Goal: Task Accomplishment & Management: Manage account settings

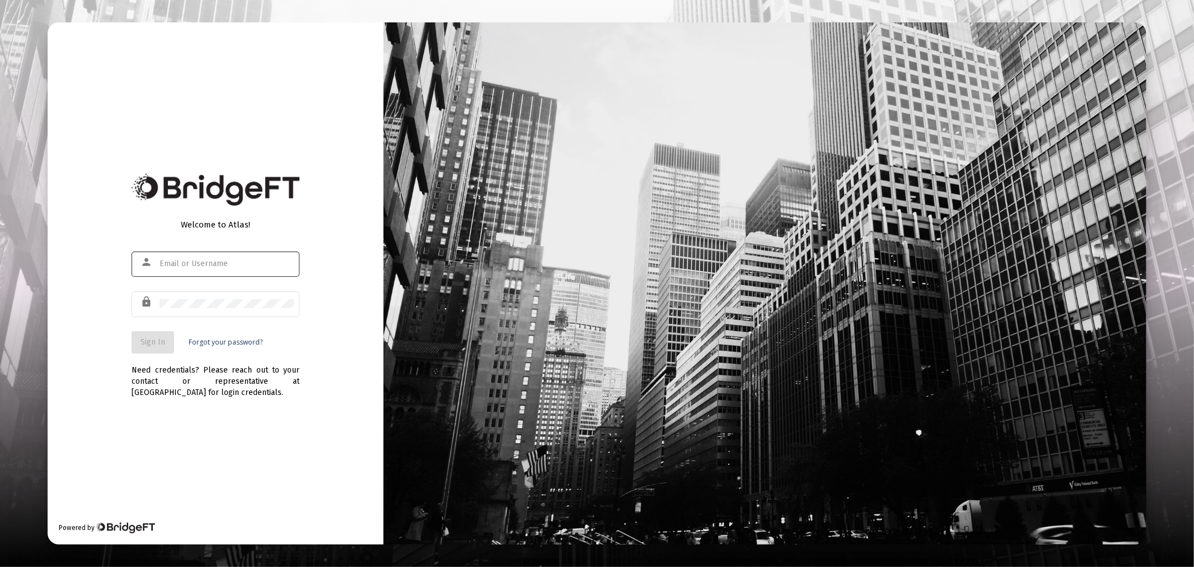
type input "erica@getecio.com"
click at [136, 339] on button "Sign In" at bounding box center [153, 342] width 43 height 22
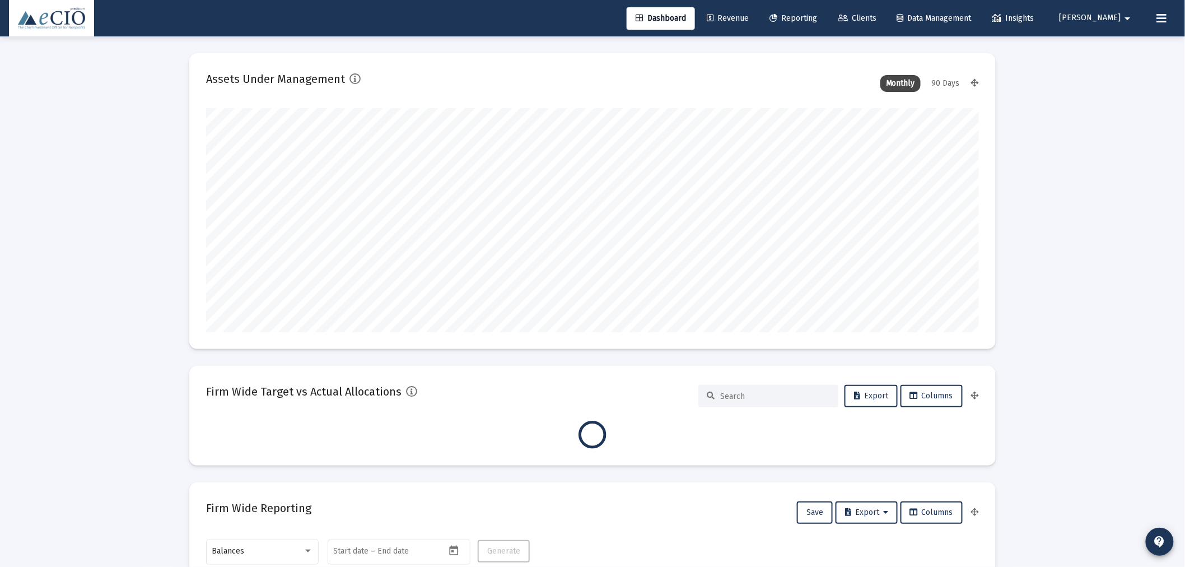
scroll to position [224, 416]
type input "2025-10-03"
click at [885, 10] on link "Clients" at bounding box center [857, 18] width 57 height 22
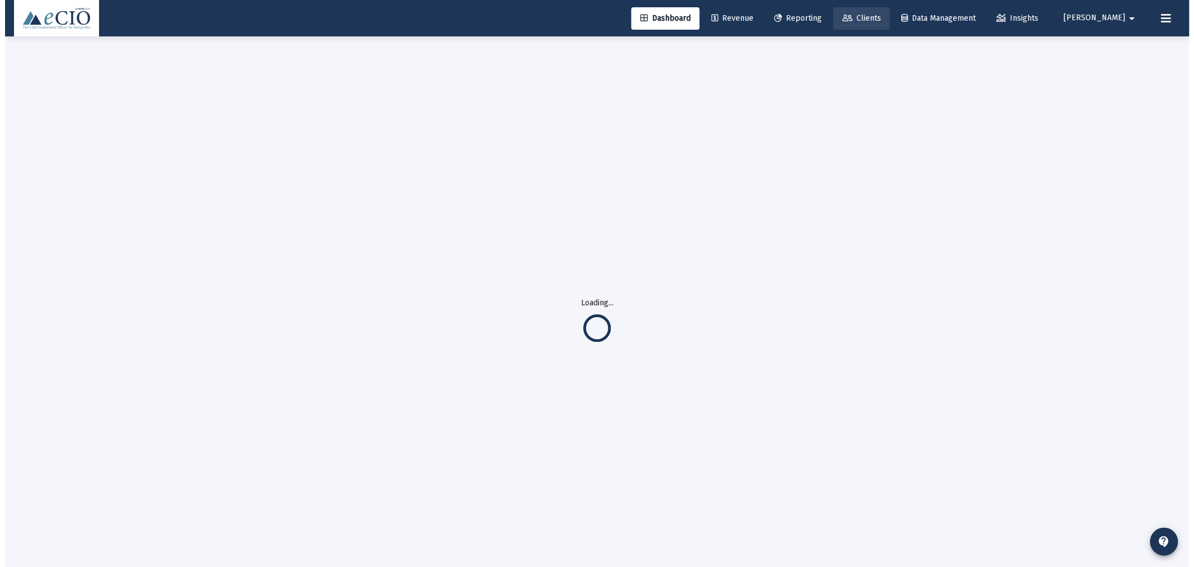
scroll to position [0, 0]
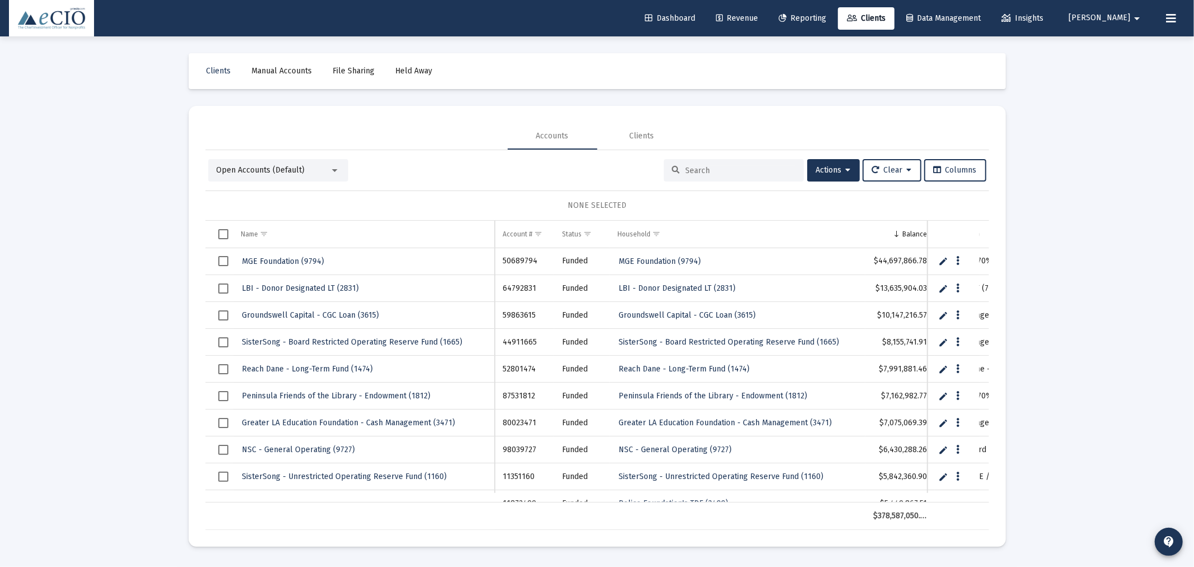
click at [707, 166] on input at bounding box center [741, 171] width 110 height 10
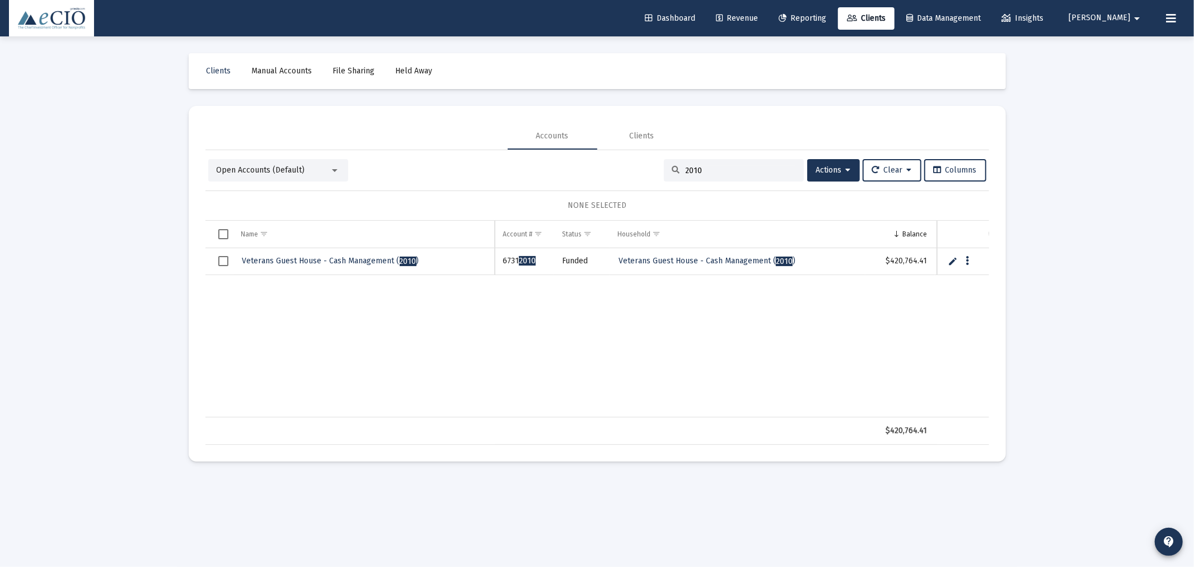
type input "2010"
click at [954, 260] on link "Edit" at bounding box center [953, 261] width 10 height 10
drag, startPoint x: 320, startPoint y: 260, endPoint x: 381, endPoint y: 263, distance: 61.1
click at [381, 263] on input "Veterans Guest House - Cash Management (2010)" at bounding box center [365, 261] width 262 height 27
drag, startPoint x: 412, startPoint y: 264, endPoint x: 320, endPoint y: 264, distance: 91.3
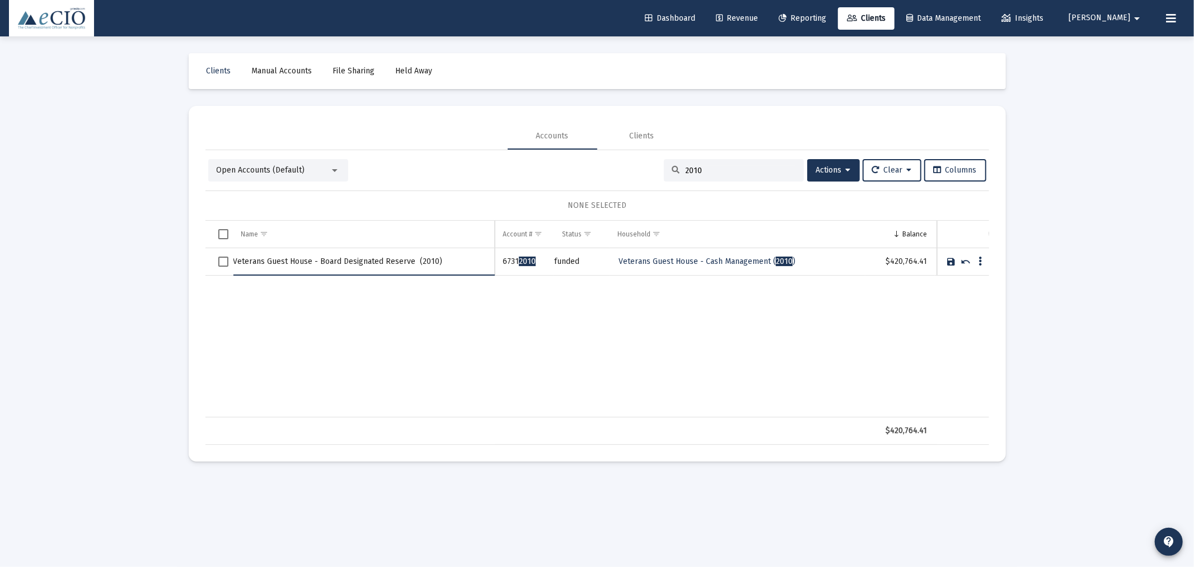
click at [320, 264] on input "Veterans Guest House - Board Designated Reserve (2010)" at bounding box center [365, 261] width 262 height 27
type input "Veterans Guest House - Board Designated Reserve (2010)"
click at [950, 259] on link "Save" at bounding box center [952, 261] width 10 height 10
click at [243, 174] on span "Open Accounts (Default)" at bounding box center [261, 170] width 88 height 10
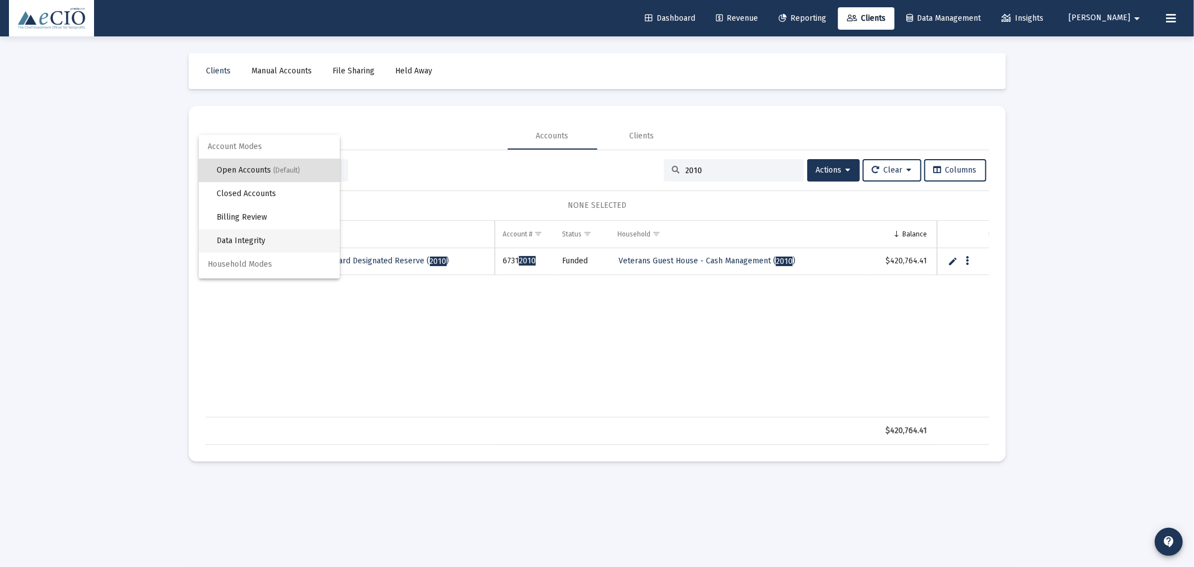
scroll to position [21, 0]
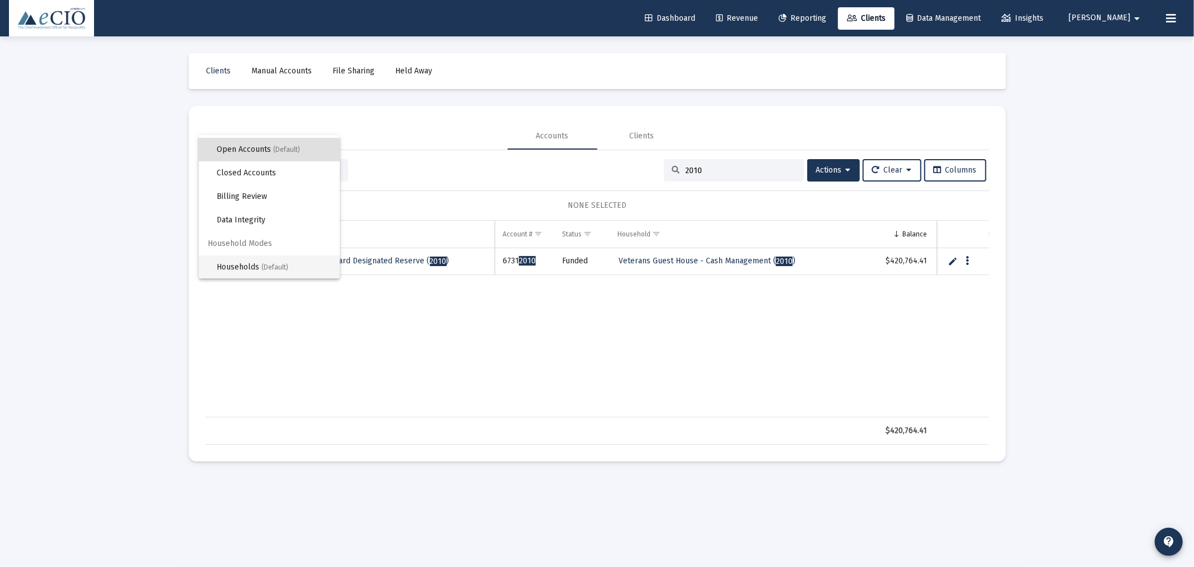
click at [239, 260] on span "Households (Default)" at bounding box center [274, 267] width 114 height 24
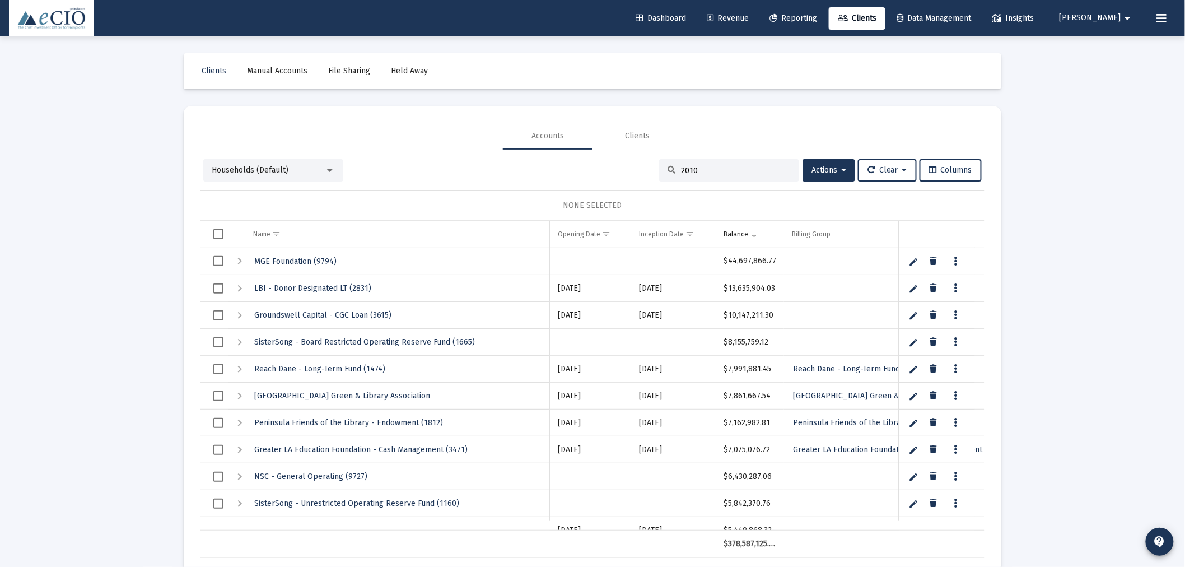
click at [755, 171] on input "2010" at bounding box center [736, 171] width 110 height 10
type input "2010"
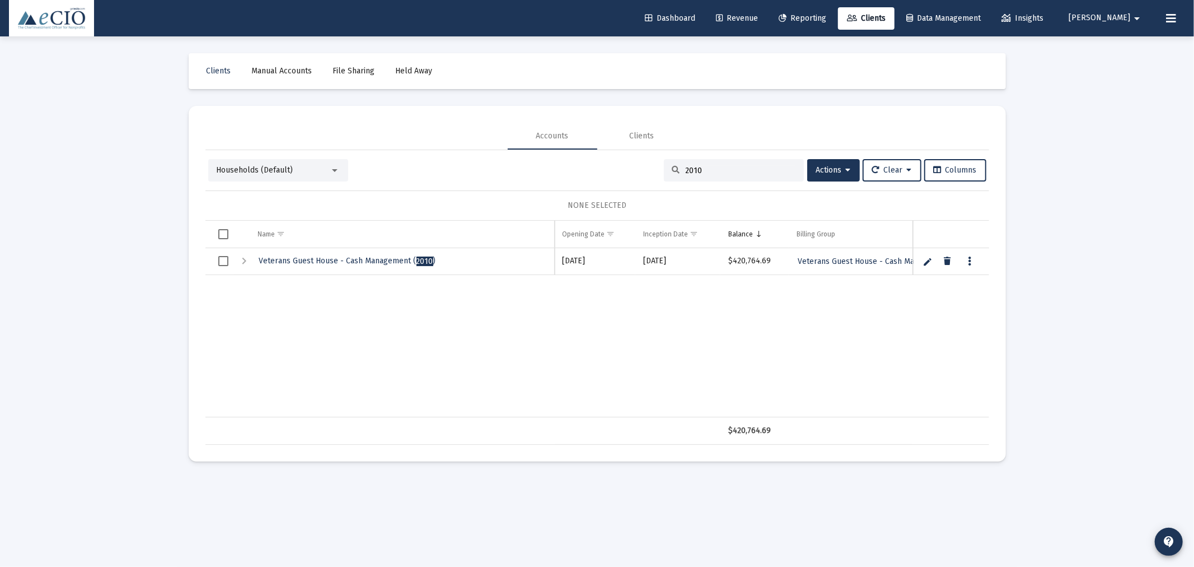
click at [926, 260] on link "Edit" at bounding box center [928, 261] width 10 height 10
drag, startPoint x: 396, startPoint y: 261, endPoint x: 378, endPoint y: 260, distance: 18.5
click at [378, 260] on input "Veterans Guest House - Cash Management (2010)" at bounding box center [402, 261] width 304 height 27
drag, startPoint x: 399, startPoint y: 264, endPoint x: 337, endPoint y: 259, distance: 62.4
click at [337, 259] on input "Veterans Guest House - Cash Management (2010)" at bounding box center [402, 261] width 304 height 27
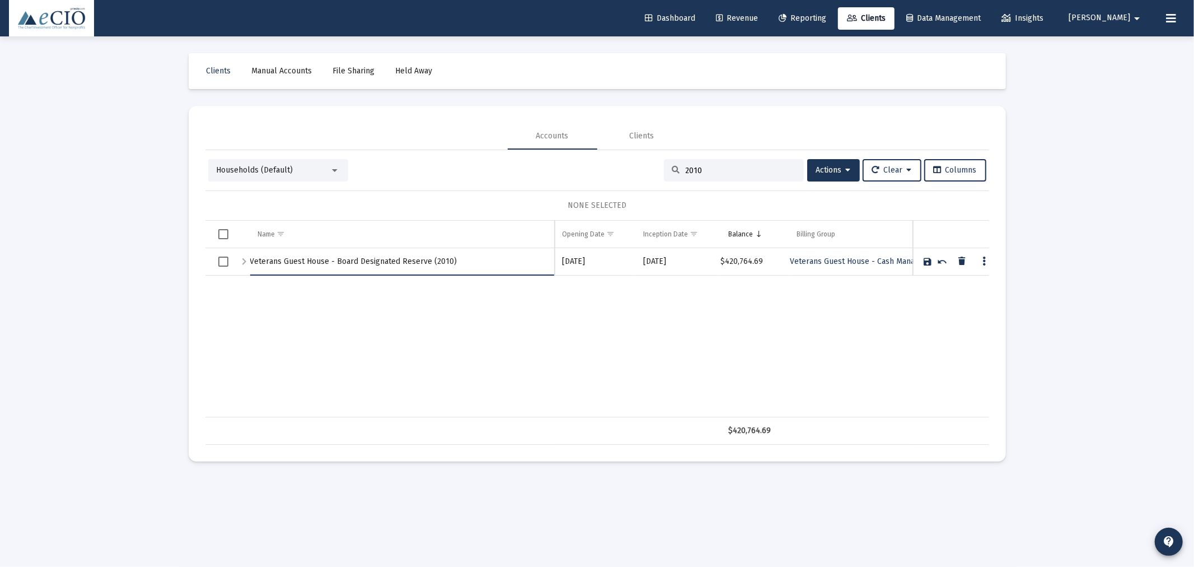
type input "Veterans Guest House - Board Designated Reserve (2010)"
click at [925, 256] on link "Save" at bounding box center [928, 261] width 10 height 10
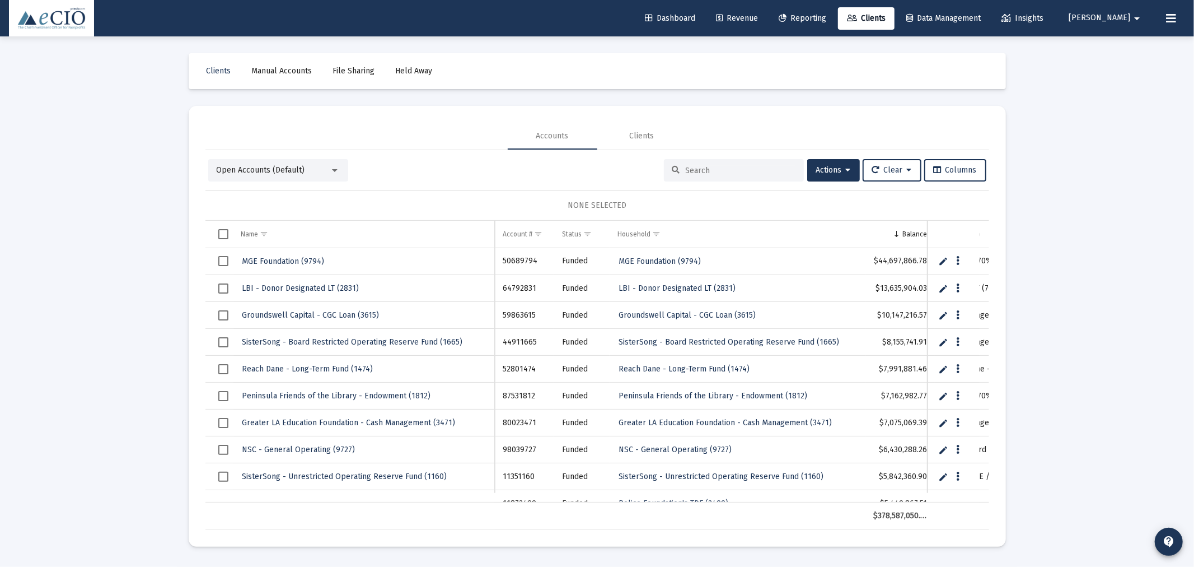
click at [704, 162] on div at bounding box center [734, 170] width 140 height 22
click at [703, 166] on input at bounding box center [741, 171] width 110 height 10
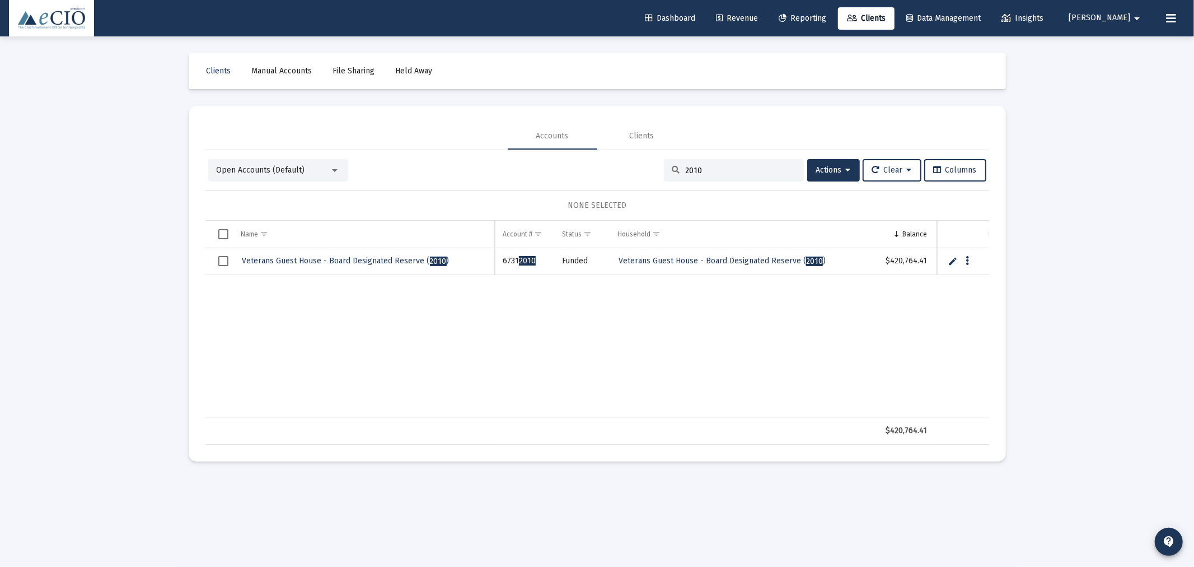
drag, startPoint x: 699, startPoint y: 171, endPoint x: 636, endPoint y: 178, distance: 63.1
click at [636, 178] on div "Open Accounts (Default) 2010 Actions Clear Columns" at bounding box center [597, 170] width 778 height 22
type input "4857"
click at [951, 265] on link "Edit" at bounding box center [953, 261] width 10 height 10
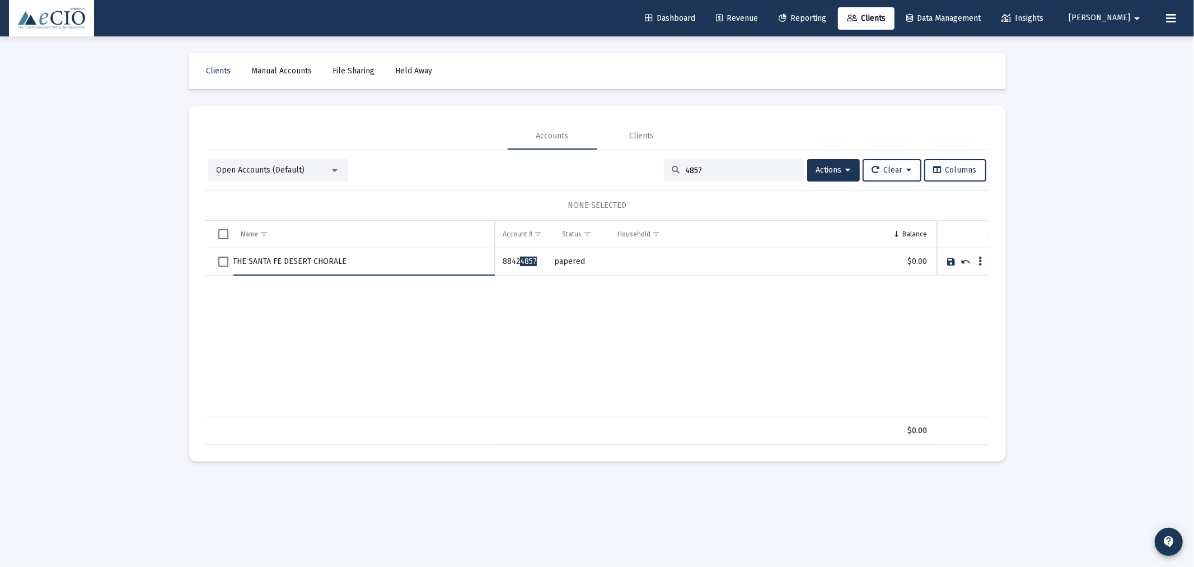
drag, startPoint x: 343, startPoint y: 258, endPoint x: 215, endPoint y: 256, distance: 127.7
click at [215, 256] on tr "THE SANTA FE DESERT CHORALE" at bounding box center [598, 261] width 784 height 27
drag, startPoint x: 357, startPoint y: 262, endPoint x: 192, endPoint y: 261, distance: 165.2
click at [192, 261] on mat-card "Accounts Clients Open Accounts (Default) 4857 Actions Clear Columns NONE SELECT…" at bounding box center [598, 284] width 818 height 356
click at [249, 265] on input "SFDC Donor Designated (4857)" at bounding box center [365, 261] width 262 height 27
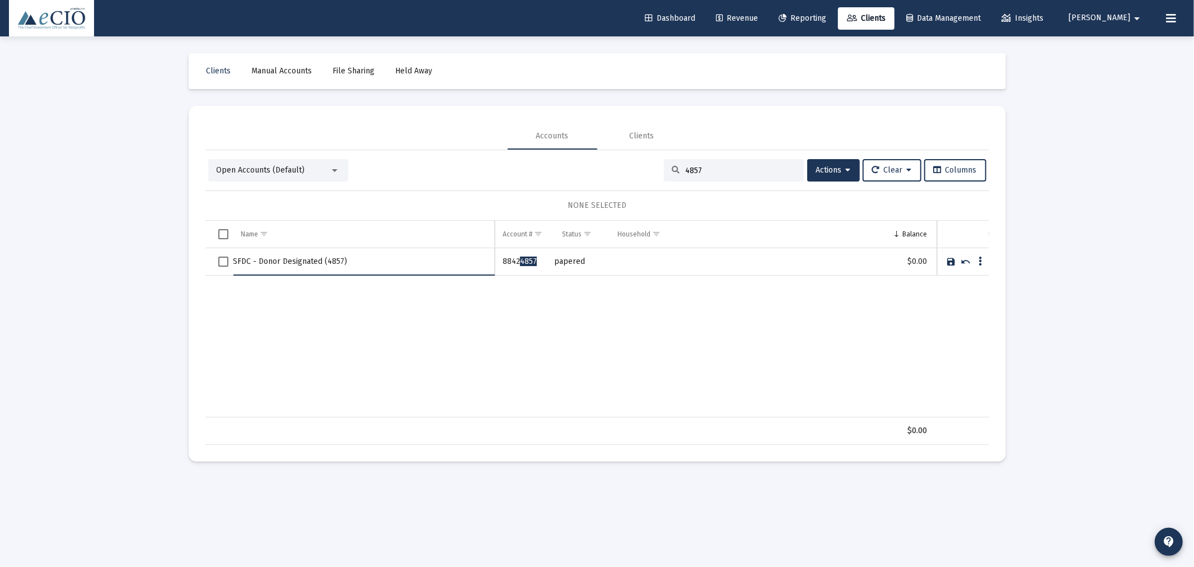
drag, startPoint x: 362, startPoint y: 263, endPoint x: 204, endPoint y: 258, distance: 157.4
click at [204, 258] on mat-card "Accounts Clients Open Accounts (Default) 4857 Actions Clear Columns NONE SELECT…" at bounding box center [598, 284] width 818 height 356
type input "SFDC - Donor Designated (4857)"
click at [950, 260] on link "Save" at bounding box center [952, 261] width 10 height 10
click at [289, 175] on div "Open Accounts (Default)" at bounding box center [273, 170] width 113 height 11
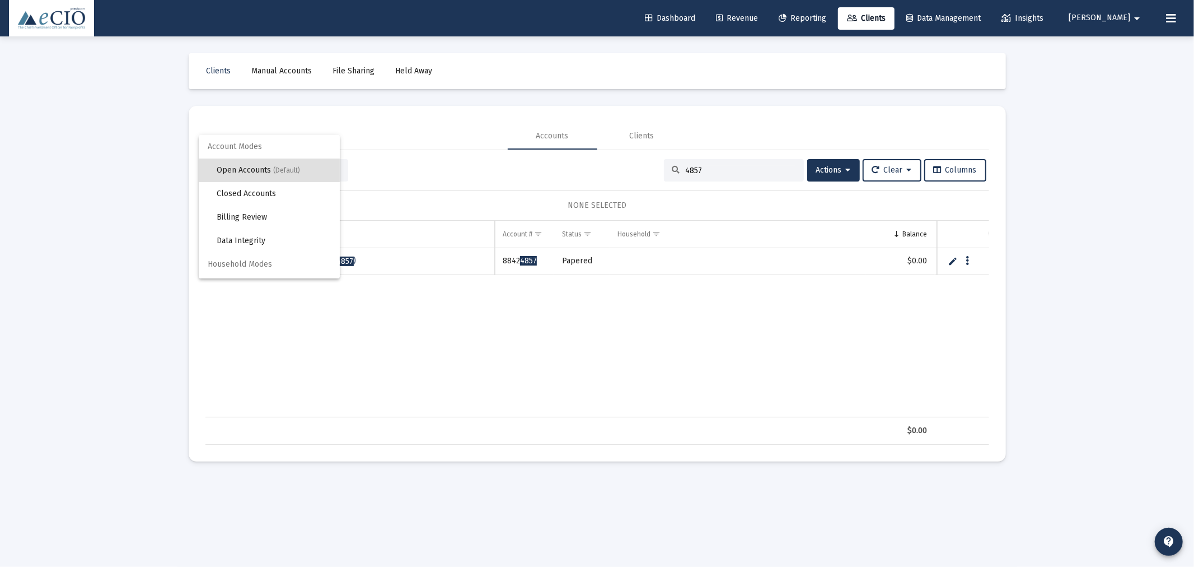
scroll to position [21, 0]
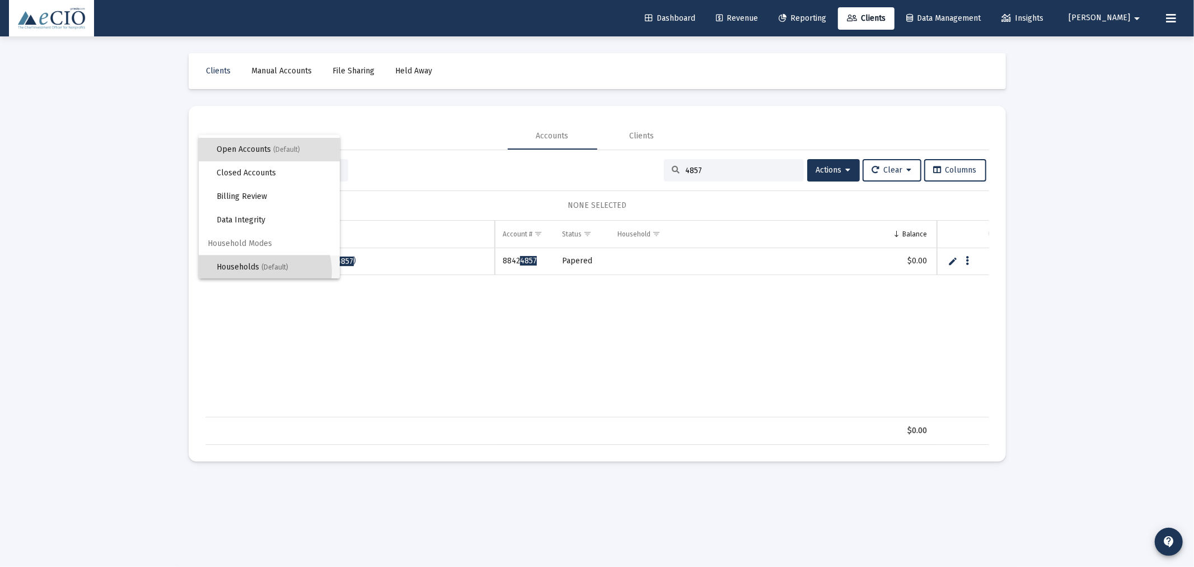
click at [261, 271] on span "Households (Default)" at bounding box center [274, 267] width 114 height 24
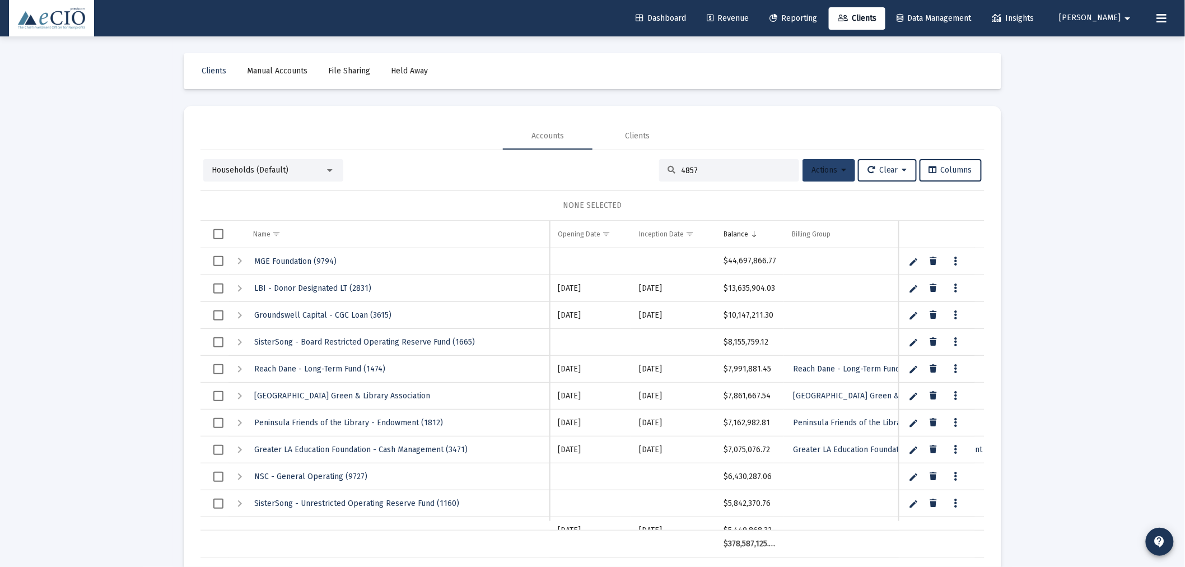
click at [830, 174] on span "Actions" at bounding box center [828, 170] width 35 height 10
click at [838, 226] on button "Create Household" at bounding box center [850, 226] width 104 height 27
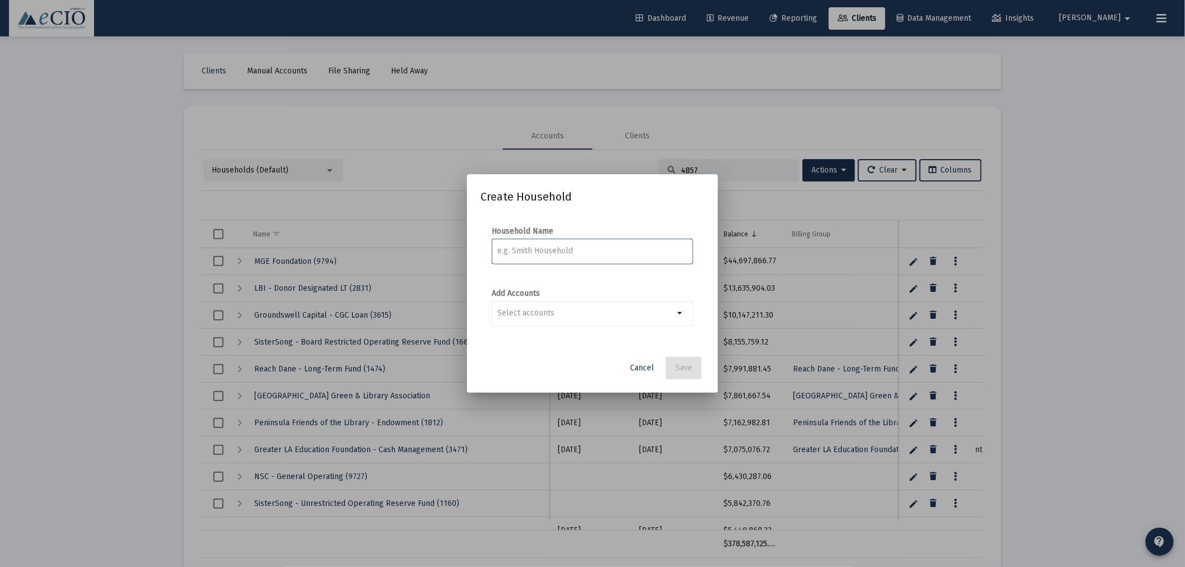
click at [623, 249] on input at bounding box center [593, 250] width 190 height 9
paste input "SFDC - Donor Designated (4857)"
type input "SFDC - Donor Designated (4857)"
click at [573, 321] on div at bounding box center [586, 312] width 176 height 27
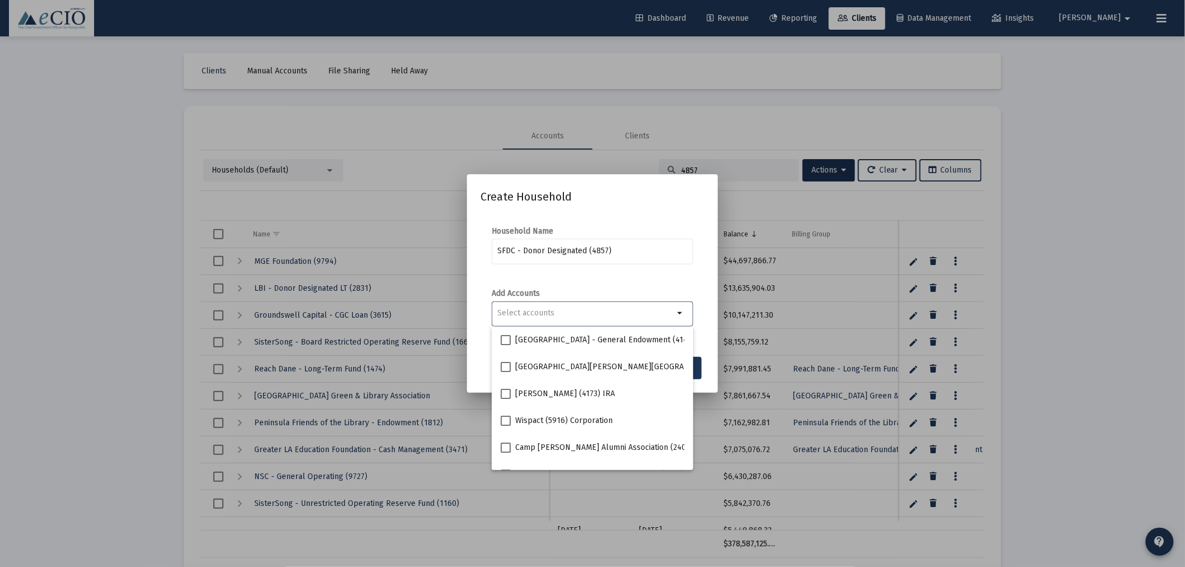
paste input "SFDC - Donor Designated (4857)"
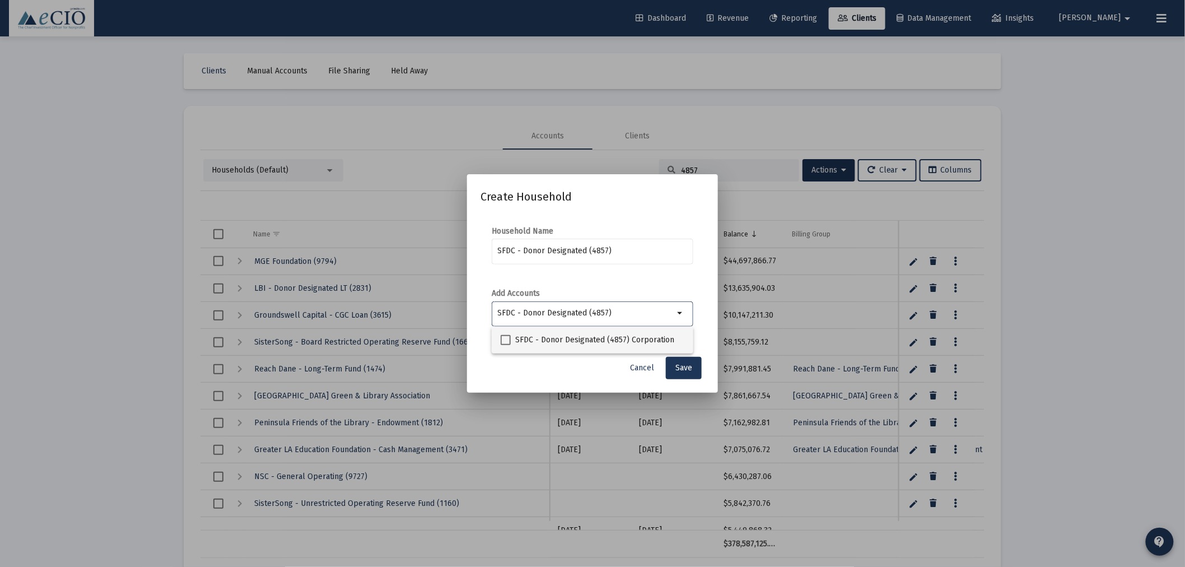
type input "SFDC - Donor Designated (4857)"
click at [574, 339] on span "SFDC - Donor Designated (4857) Corporation" at bounding box center [594, 339] width 159 height 13
click at [506, 345] on input "SFDC - Donor Designated (4857) Corporation" at bounding box center [505, 345] width 1 height 1
checkbox input "true"
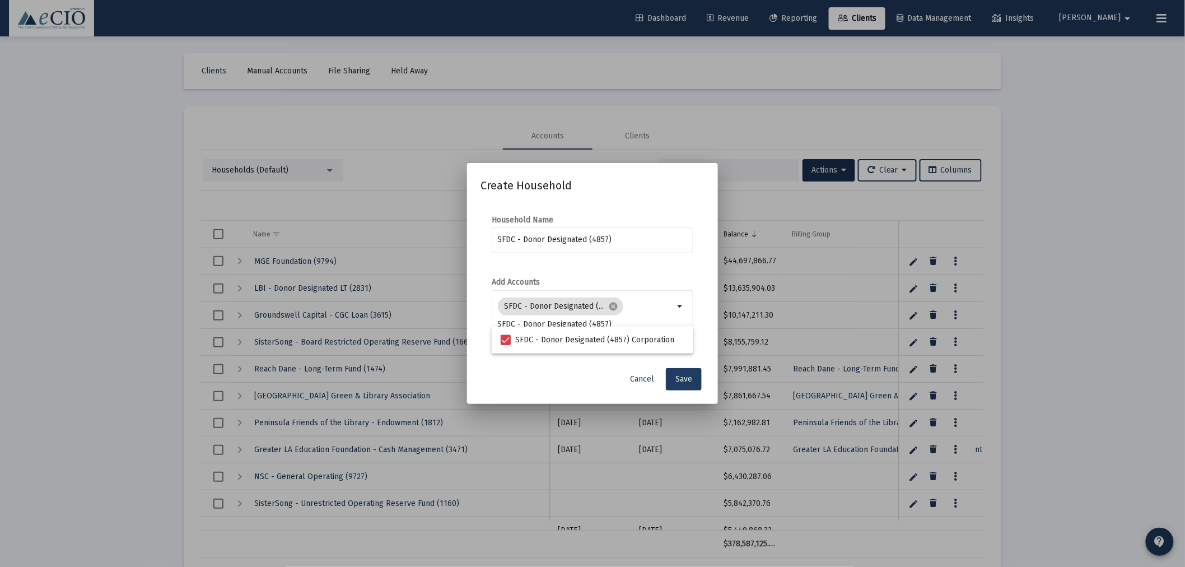
click at [691, 375] on span "Save" at bounding box center [683, 379] width 17 height 10
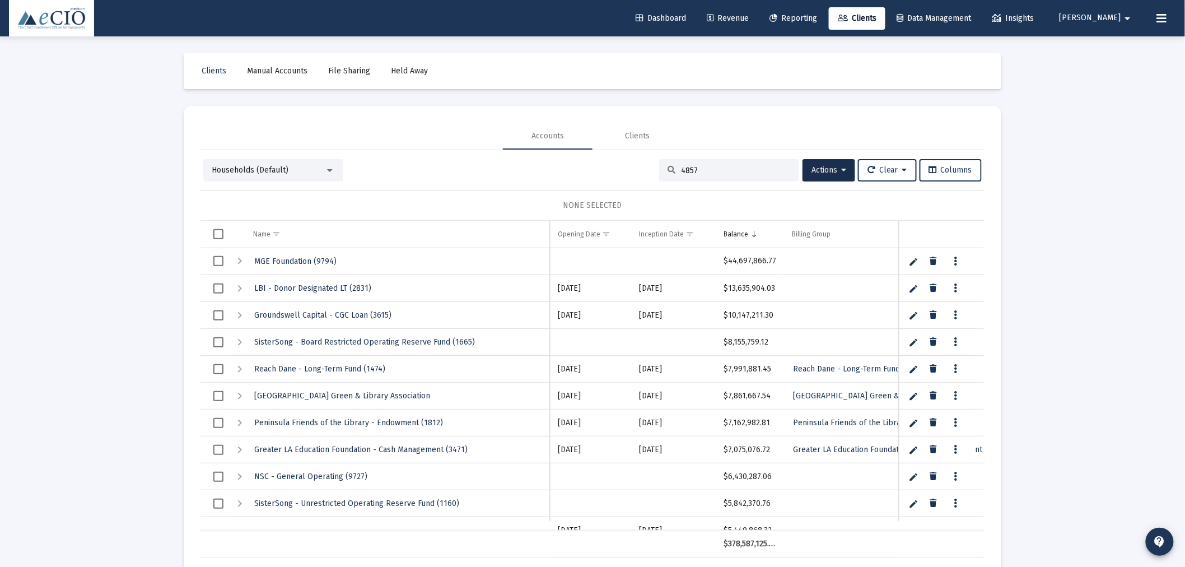
drag, startPoint x: 715, startPoint y: 165, endPoint x: 640, endPoint y: 169, distance: 75.2
click at [640, 169] on div "Households (Default) 4857 Actions Clear Columns" at bounding box center [592, 170] width 778 height 22
click at [681, 169] on input "4857" at bounding box center [736, 171] width 110 height 10
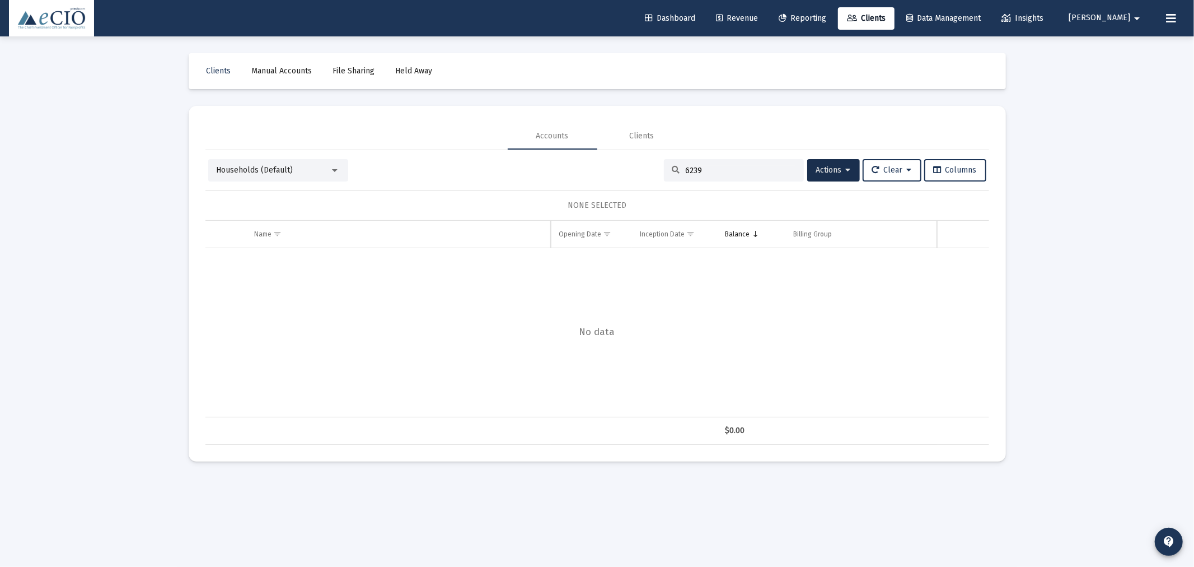
click at [258, 176] on div "Households (Default)" at bounding box center [278, 170] width 140 height 22
click at [253, 167] on span "Households (Default)" at bounding box center [255, 170] width 77 height 10
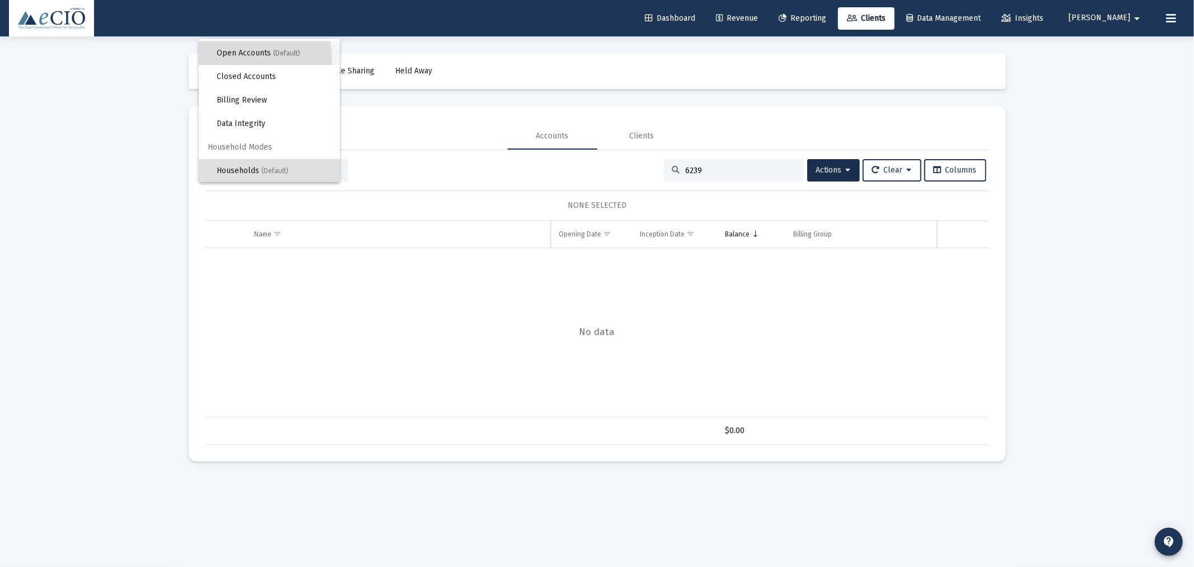
click at [242, 58] on span "Open Accounts (Default)" at bounding box center [274, 53] width 114 height 24
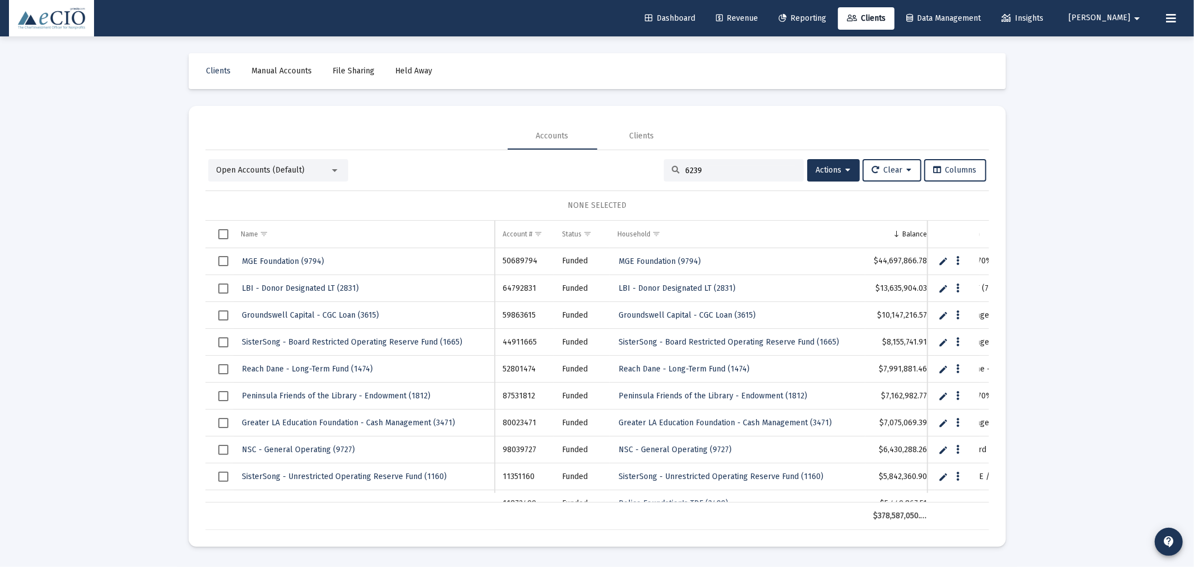
click at [714, 157] on div "Open Accounts (Default) 6239 Actions Clear Columns NONE SELECTED Name Name Acco…" at bounding box center [598, 340] width 784 height 380
click at [703, 178] on div "6239" at bounding box center [734, 170] width 140 height 22
click at [704, 171] on input "6239" at bounding box center [741, 171] width 110 height 10
type input "6239"
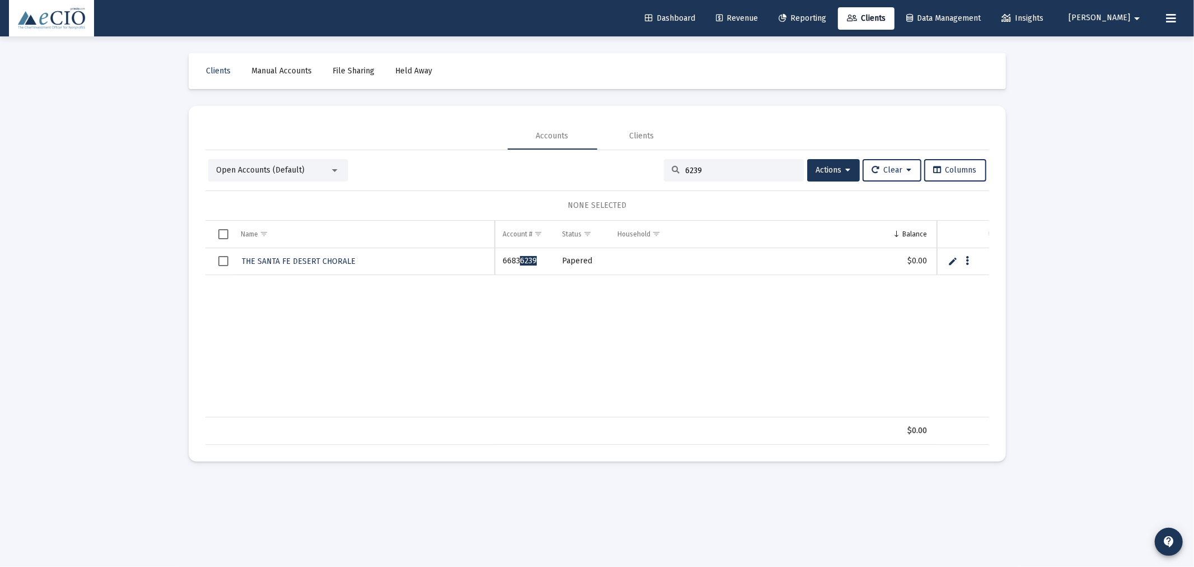
click at [954, 260] on link "Edit" at bounding box center [953, 261] width 10 height 10
drag, startPoint x: 351, startPoint y: 264, endPoint x: 220, endPoint y: 251, distance: 131.7
click at [220, 251] on tr "THE SANTA FE DESERT CHORALE" at bounding box center [598, 261] width 784 height 27
drag, startPoint x: 376, startPoint y: 255, endPoint x: 227, endPoint y: 273, distance: 150.0
click at [227, 273] on tr "SFDC - Board Designated (6239)" at bounding box center [598, 261] width 784 height 27
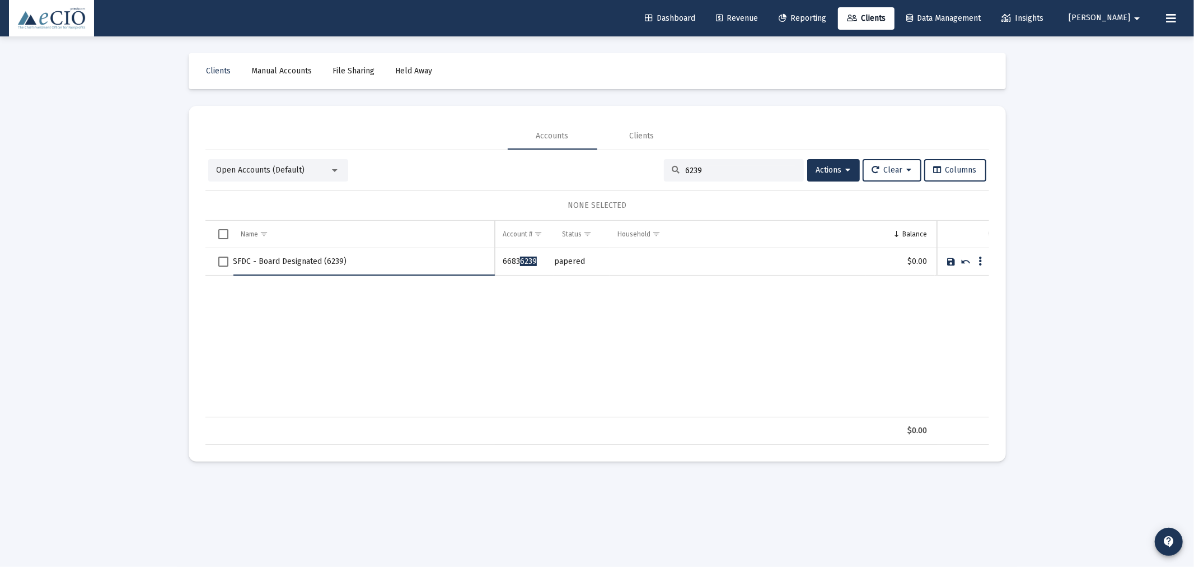
type input "SFDC - Board Designated (6239)"
click at [953, 259] on link "Save" at bounding box center [952, 261] width 10 height 10
click at [318, 169] on div "Open Accounts (Default)" at bounding box center [273, 170] width 113 height 11
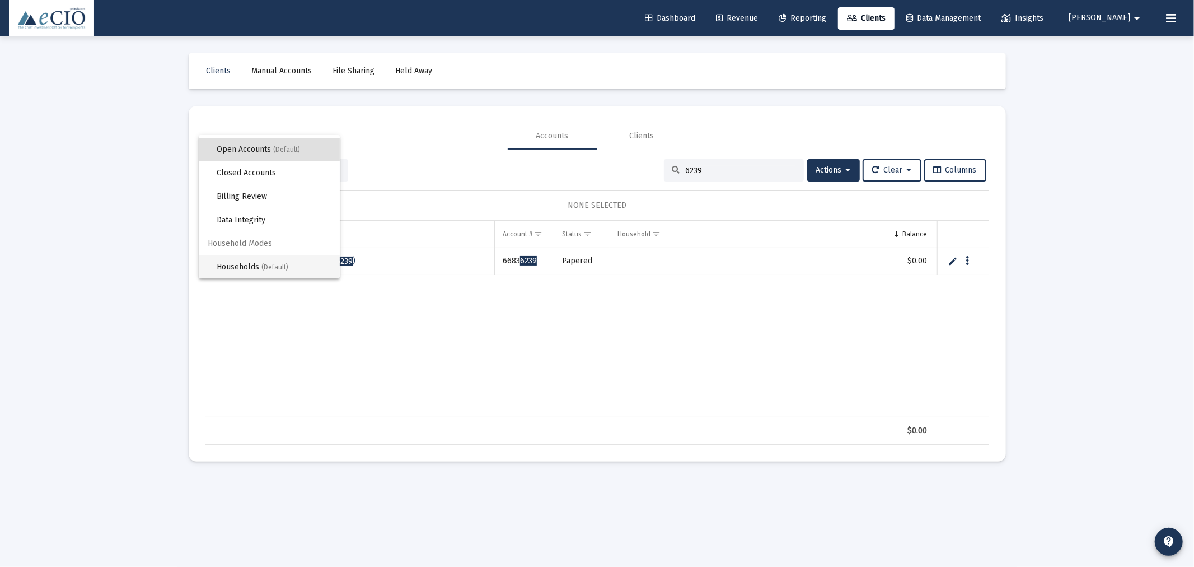
click at [266, 261] on span "Households (Default)" at bounding box center [274, 267] width 114 height 24
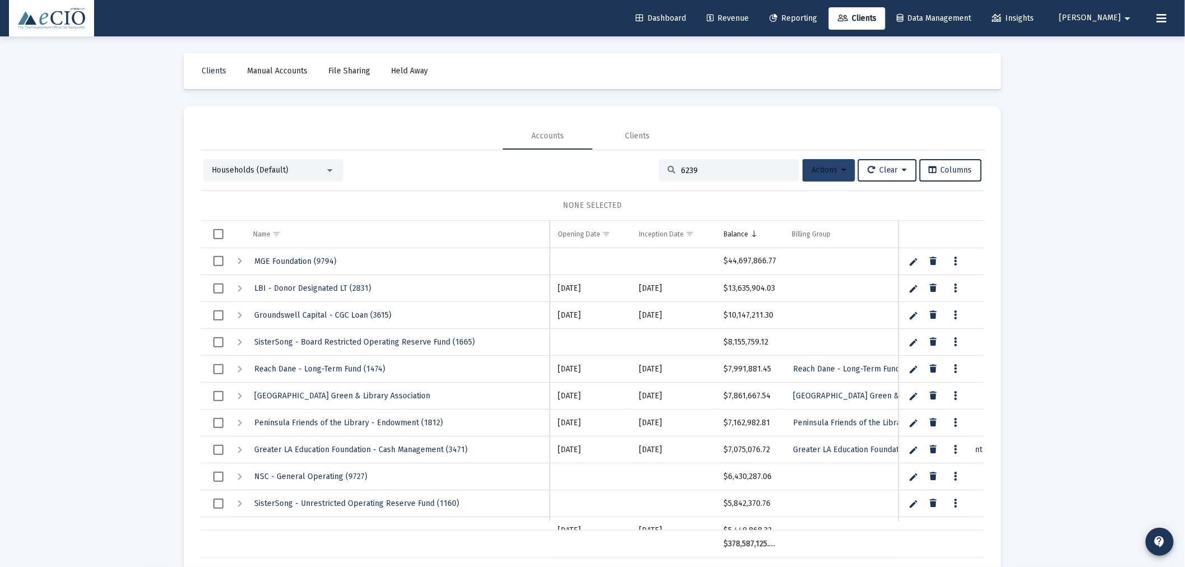
click at [826, 170] on span "Actions" at bounding box center [828, 170] width 35 height 10
click at [829, 220] on button "Create Household" at bounding box center [850, 226] width 104 height 27
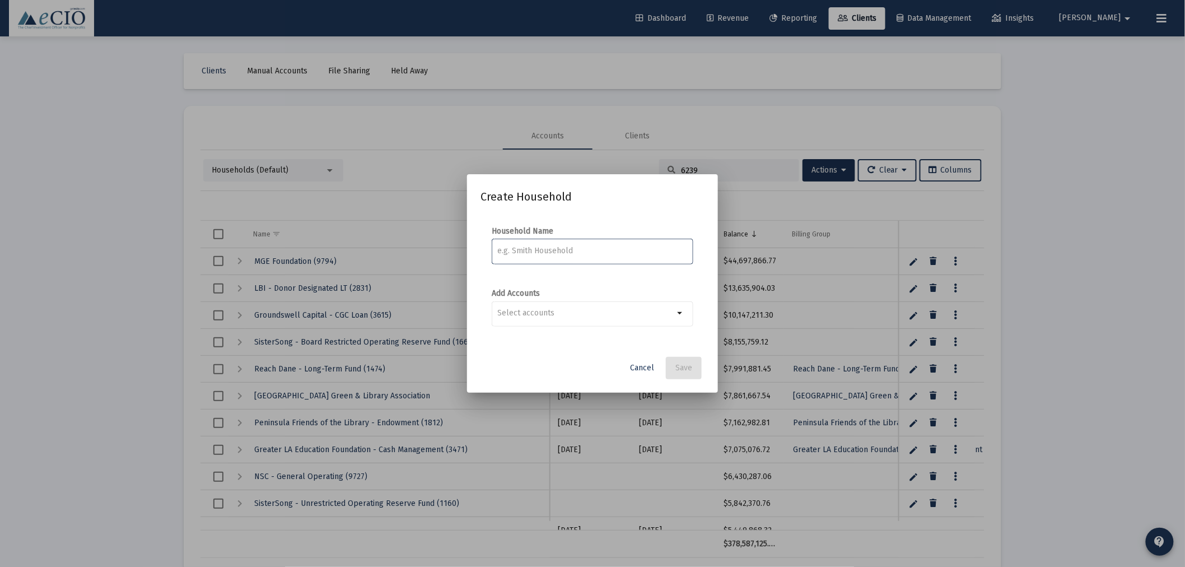
click at [585, 244] on div at bounding box center [593, 250] width 190 height 27
click at [584, 248] on input at bounding box center [593, 250] width 190 height 9
paste input "SFDC - Board Designated (6239)"
type input "SFDC - Board Designated (6239)"
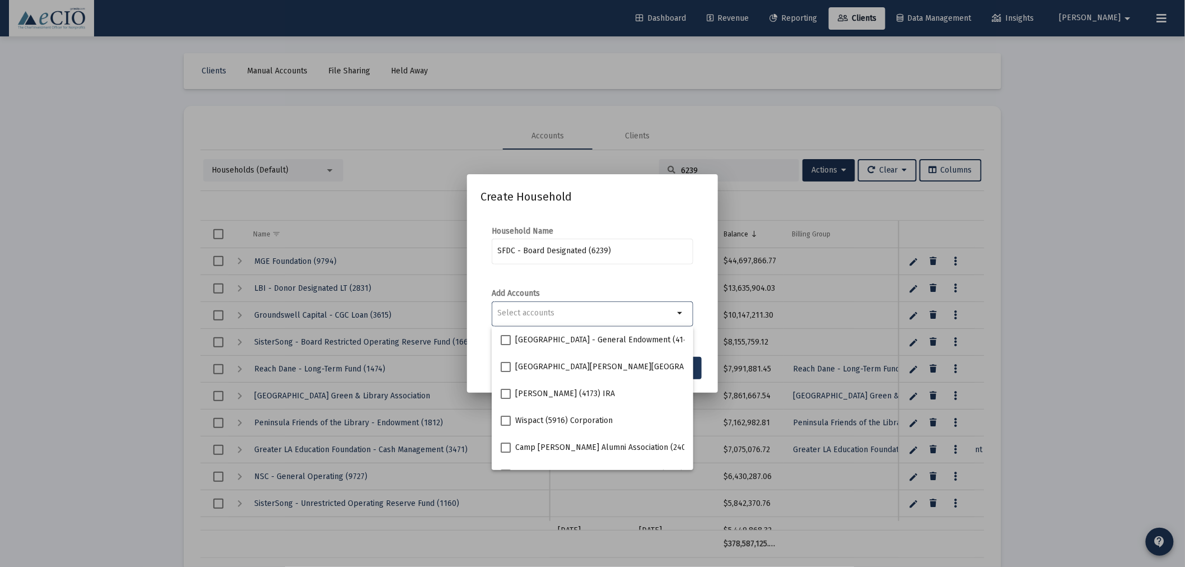
click at [572, 316] on input "Selection" at bounding box center [586, 313] width 176 height 9
paste input "SFDC - Board Designated (6239)"
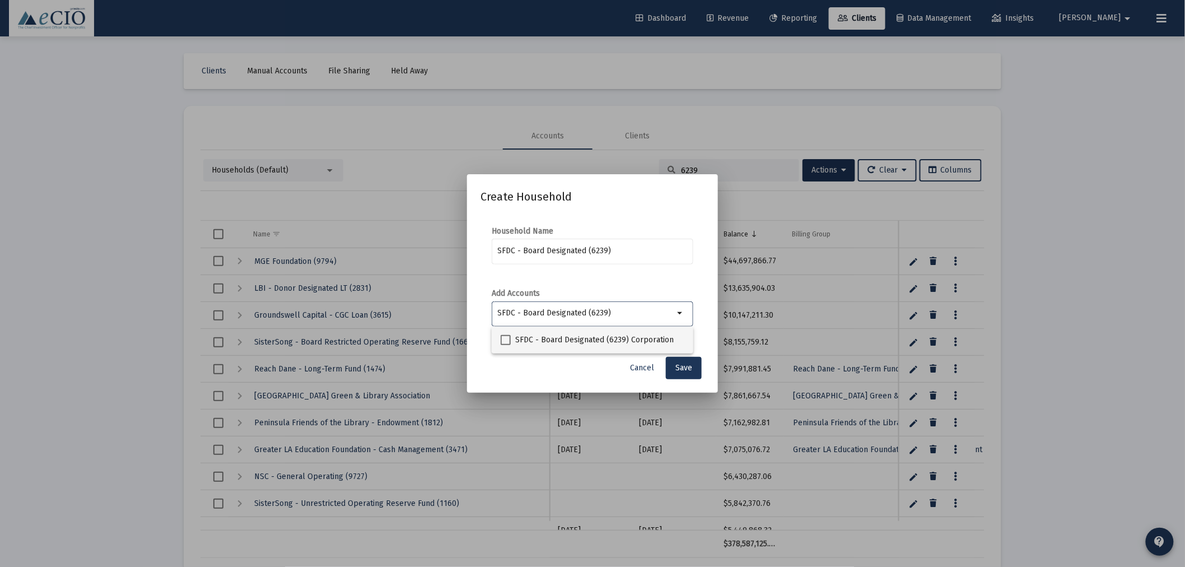
type input "SFDC - Board Designated (6239)"
click at [576, 334] on span "SFDC - Board Designated (6239) Corporation" at bounding box center [594, 339] width 158 height 13
click at [506, 345] on input "SFDC - Board Designated (6239) Corporation" at bounding box center [505, 345] width 1 height 1
checkbox input "true"
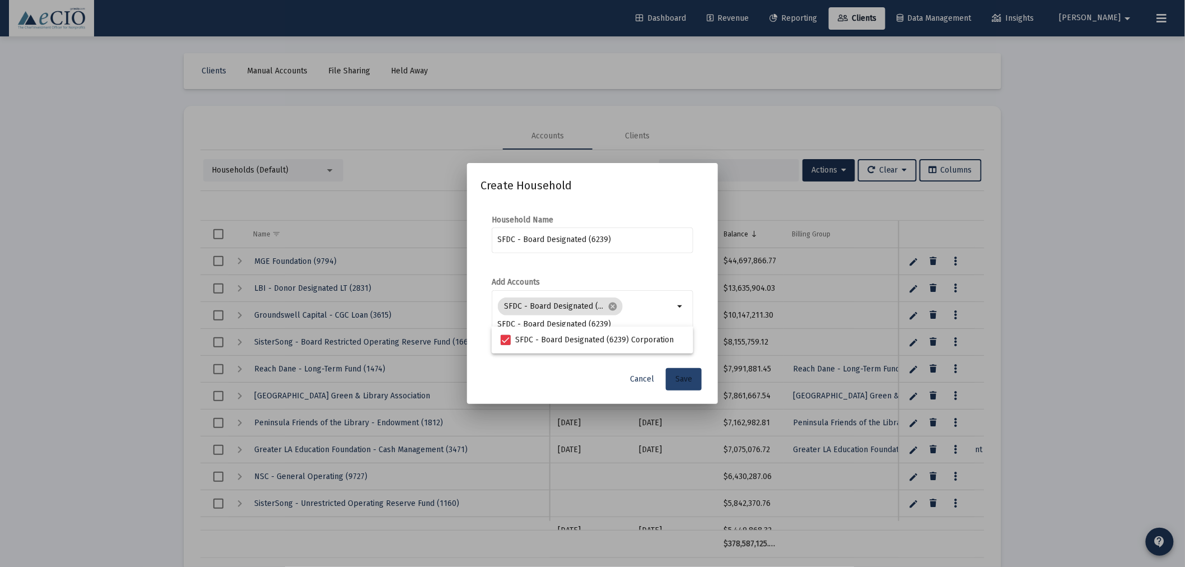
click at [690, 376] on span "Save" at bounding box center [683, 379] width 17 height 10
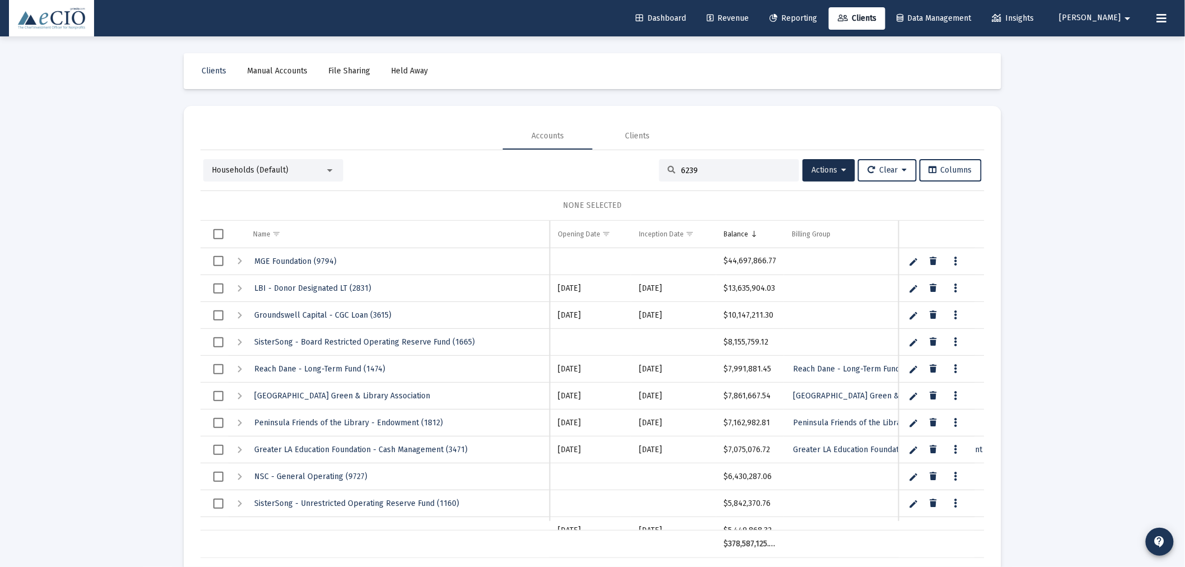
click at [270, 176] on div "Households (Default)" at bounding box center [273, 170] width 140 height 22
click at [266, 176] on div "Households (Default)" at bounding box center [273, 170] width 140 height 22
click at [266, 172] on span "Households (Default)" at bounding box center [250, 170] width 77 height 10
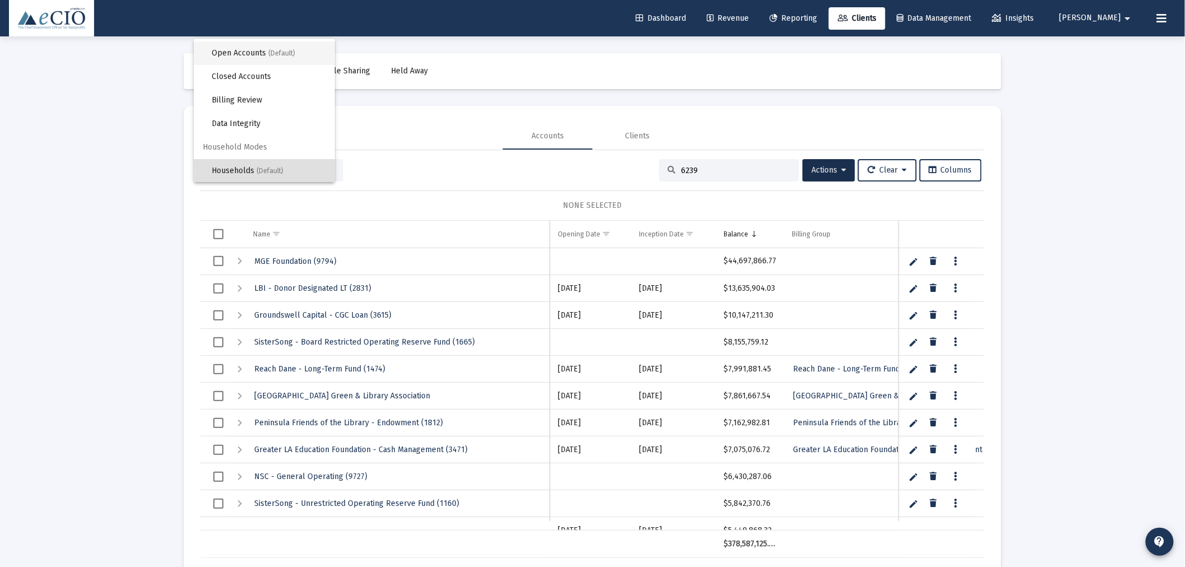
click at [252, 55] on span "Open Accounts (Default)" at bounding box center [269, 53] width 114 height 24
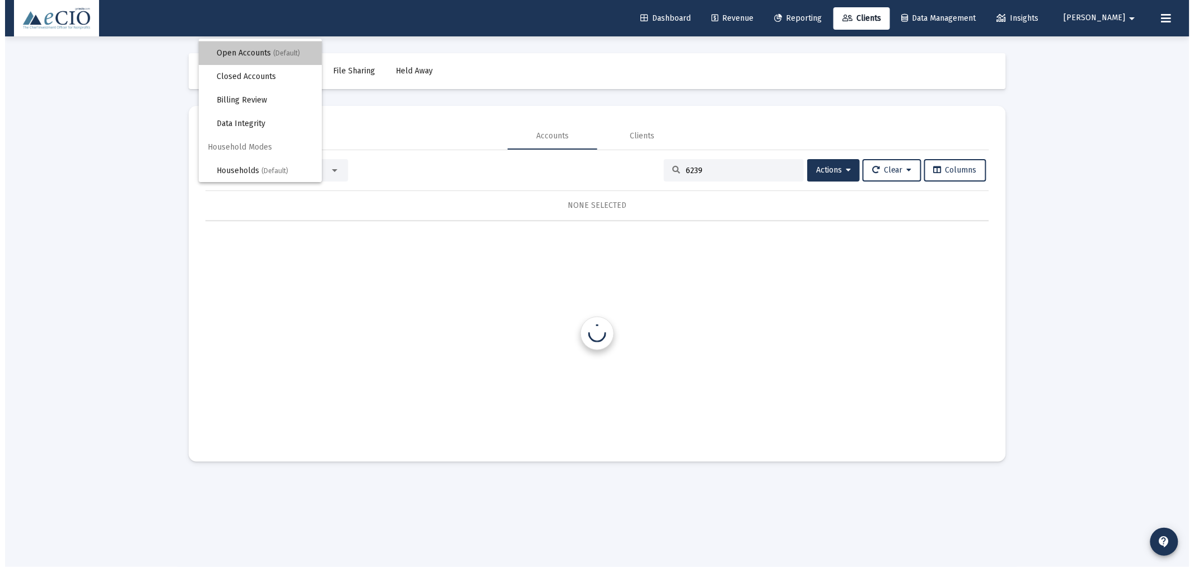
scroll to position [0, 0]
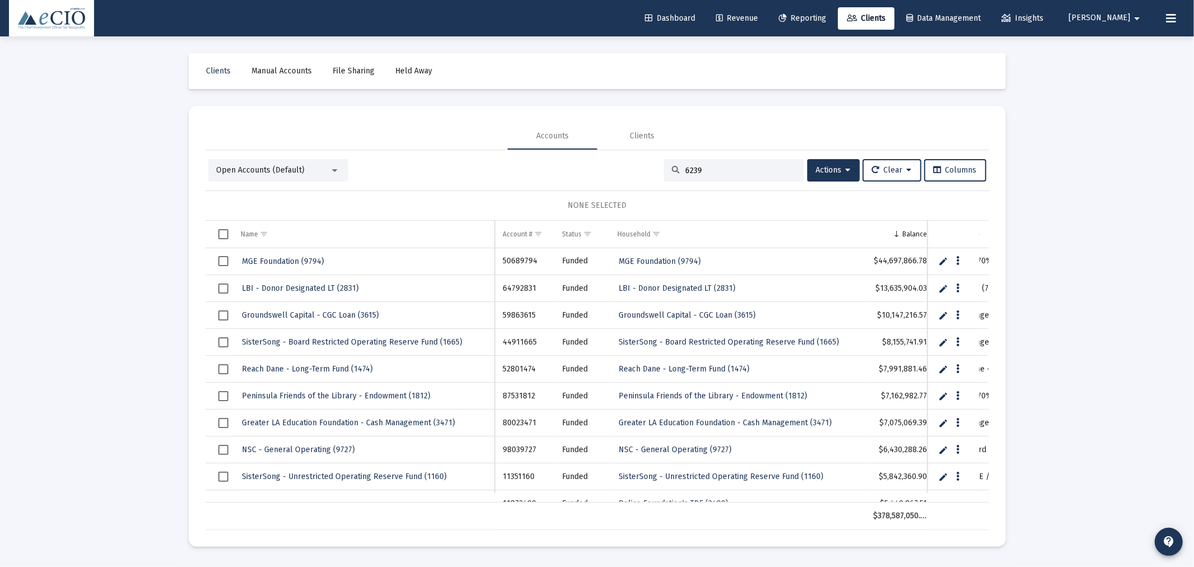
click at [686, 171] on input "6239" at bounding box center [741, 171] width 110 height 10
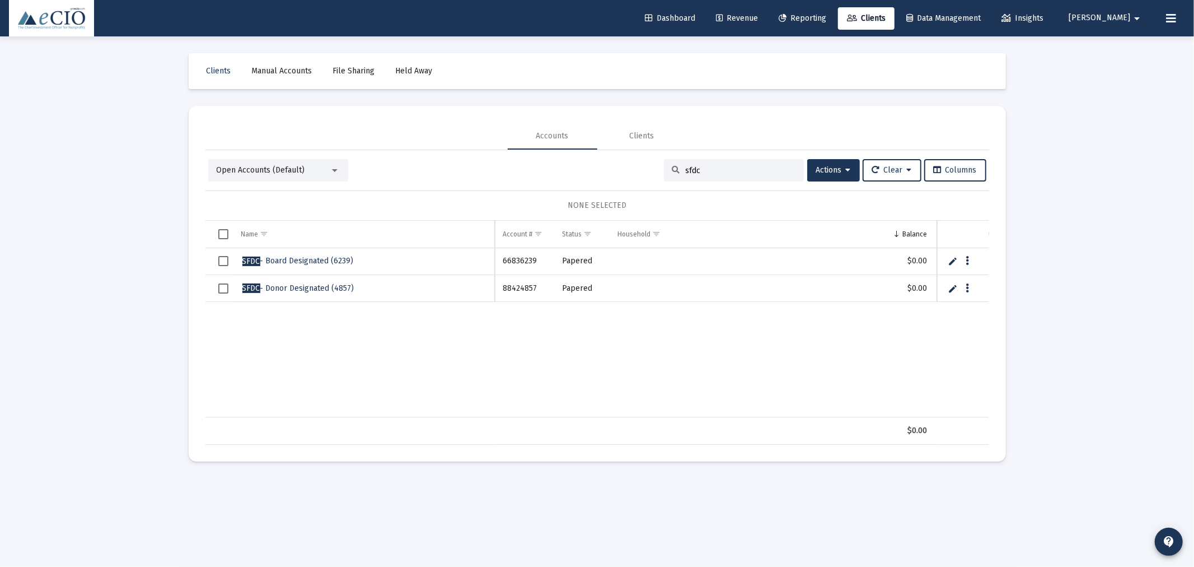
drag, startPoint x: 713, startPoint y: 172, endPoint x: 633, endPoint y: 175, distance: 80.7
click at [633, 175] on div "Open Accounts (Default) sfdc Actions Clear Columns" at bounding box center [597, 170] width 778 height 22
type input "6609"
click at [953, 262] on link "Edit" at bounding box center [953, 261] width 10 height 10
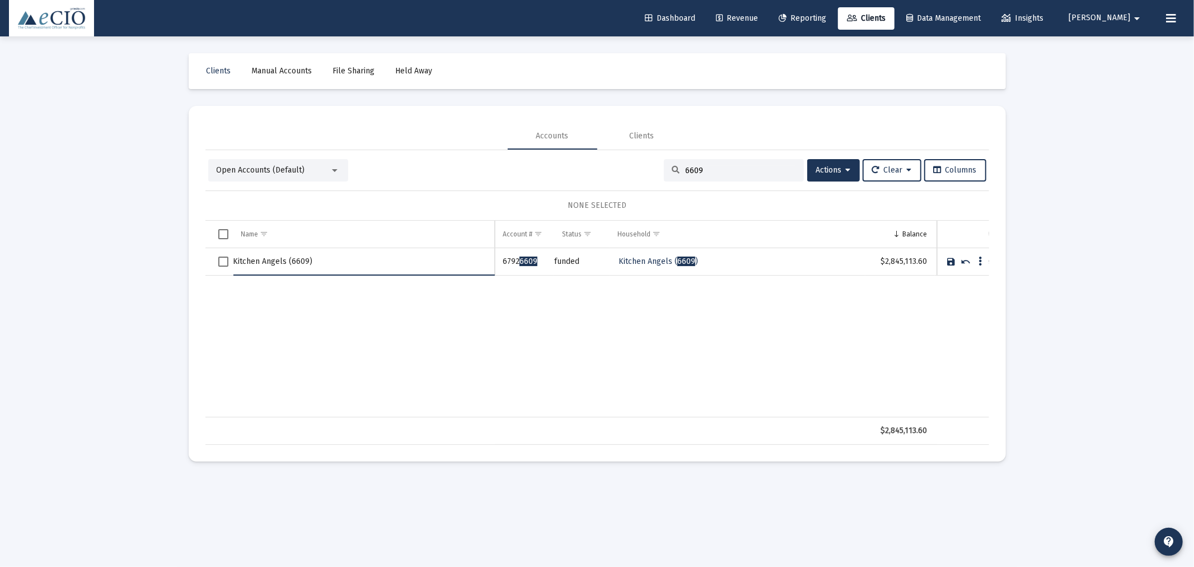
click at [286, 264] on input "Kitchen Angels (6609)" at bounding box center [365, 261] width 262 height 27
type input "Kitchen Angels - Endowment (6609)"
click at [945, 262] on td "Data grid" at bounding box center [963, 261] width 52 height 27
click at [947, 262] on link "Save" at bounding box center [952, 261] width 10 height 10
click at [263, 172] on span "Open Accounts (Default)" at bounding box center [261, 170] width 88 height 10
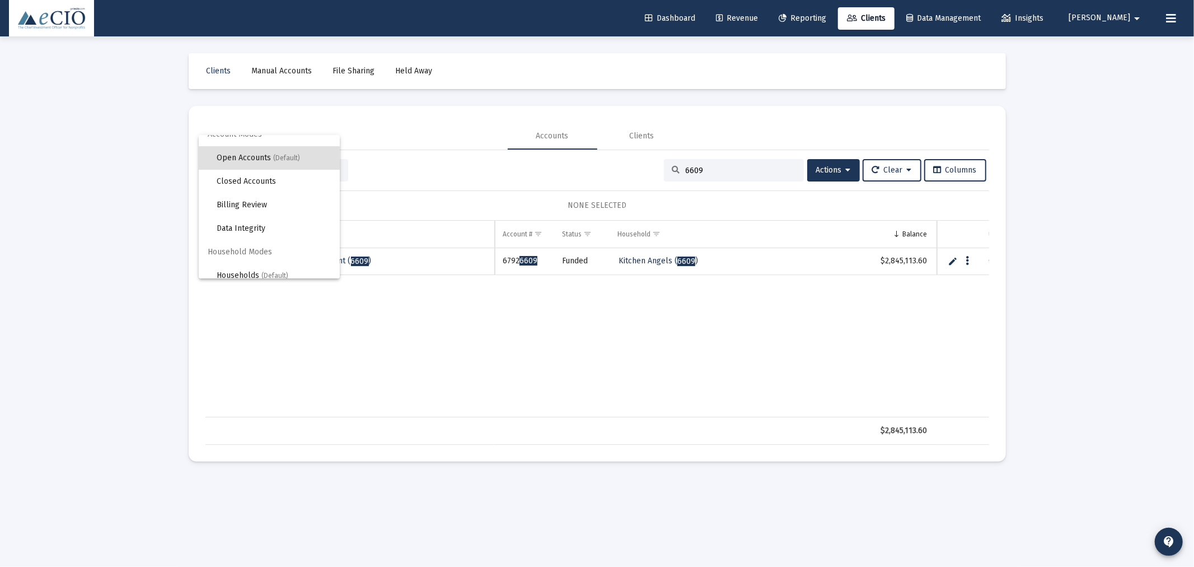
scroll to position [21, 0]
click at [240, 270] on span "Households (Default)" at bounding box center [274, 267] width 114 height 24
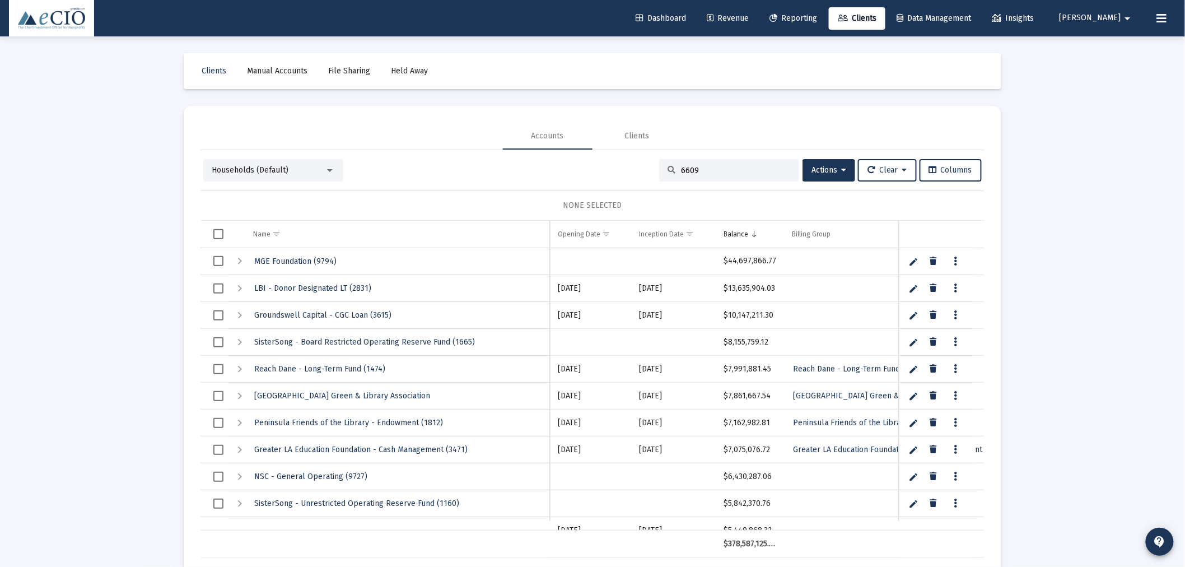
click at [740, 179] on div "6609" at bounding box center [729, 170] width 140 height 22
click at [738, 175] on div "6609" at bounding box center [729, 170] width 140 height 22
click at [738, 174] on input "6609" at bounding box center [736, 171] width 110 height 10
type input "6609"
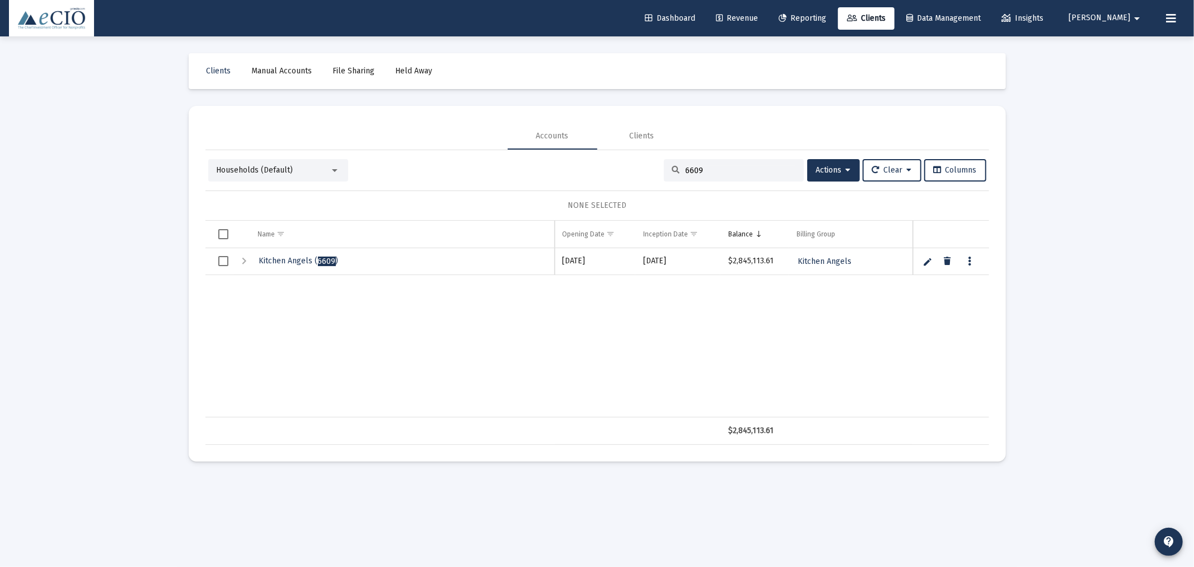
click at [930, 264] on link "Edit" at bounding box center [928, 261] width 10 height 10
click at [301, 262] on input "Kitchen Angels (6609)" at bounding box center [402, 261] width 304 height 27
type input "Kitchen Angels - Endowment (6609)"
click at [924, 262] on link "Save" at bounding box center [928, 261] width 10 height 10
click at [269, 165] on div "Households (Default)" at bounding box center [273, 170] width 113 height 11
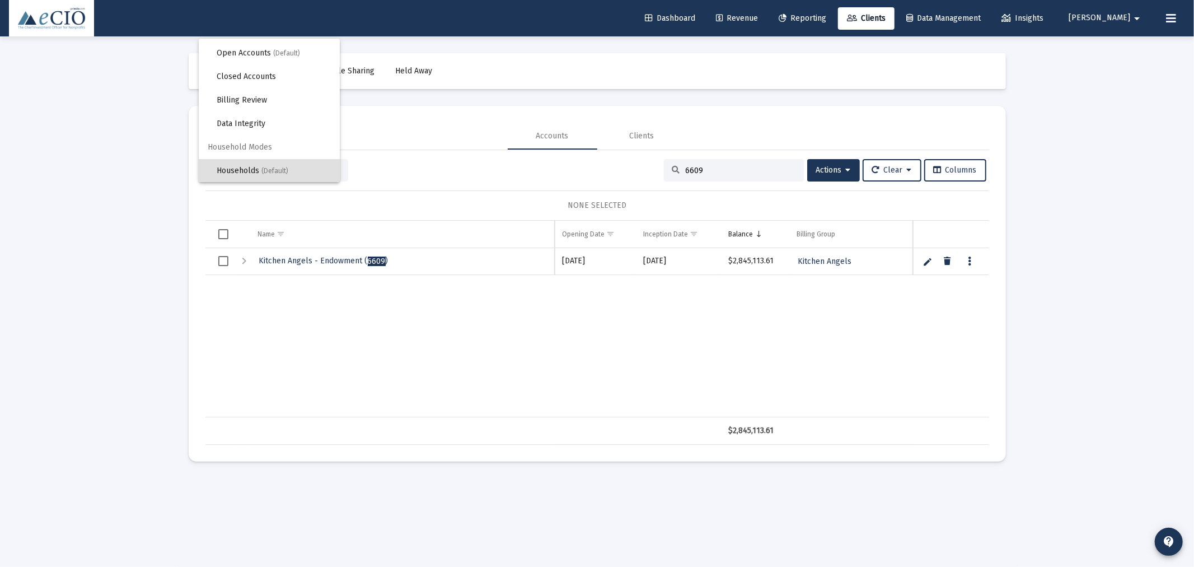
click at [697, 99] on div at bounding box center [597, 283] width 1194 height 567
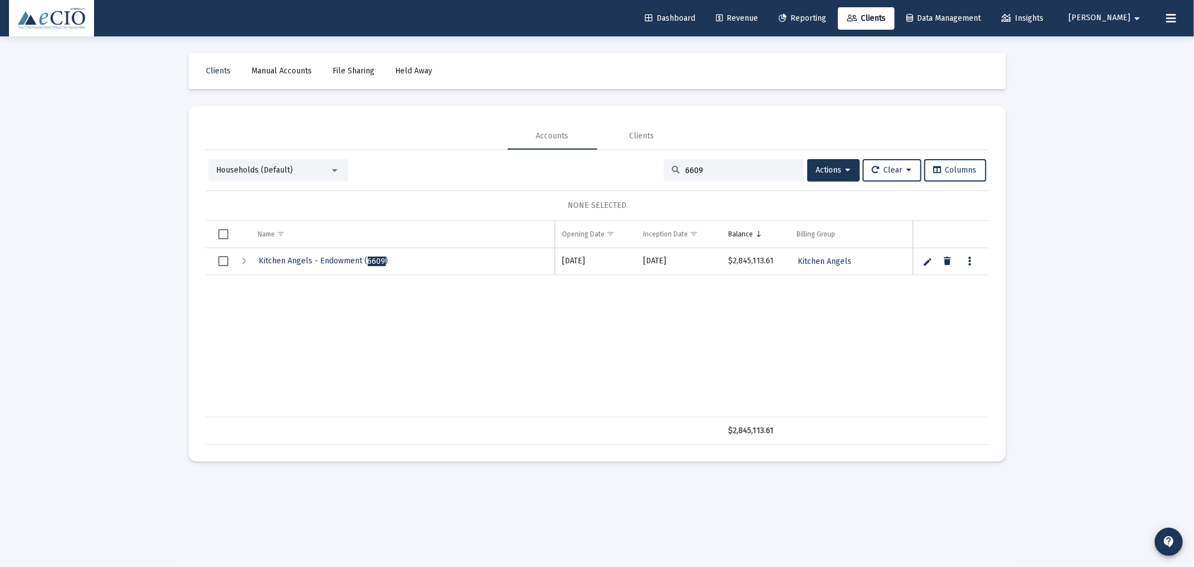
click at [330, 168] on div at bounding box center [335, 170] width 10 height 9
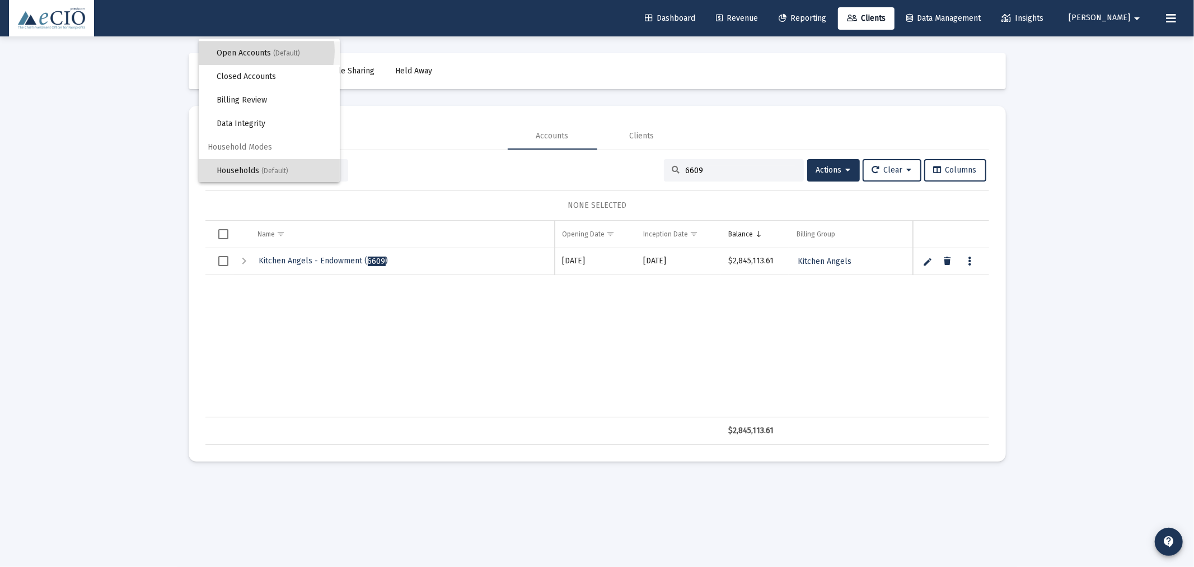
click at [266, 50] on span "Open Accounts (Default)" at bounding box center [274, 53] width 114 height 24
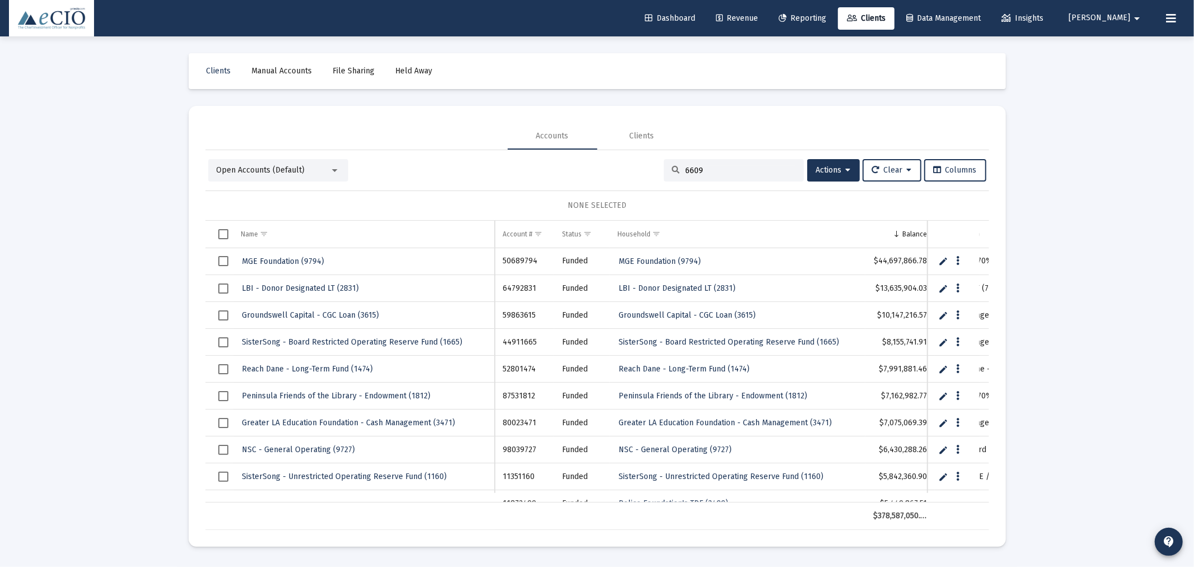
drag, startPoint x: 706, startPoint y: 172, endPoint x: 644, endPoint y: 170, distance: 61.6
click at [644, 170] on div "Open Accounts (Default) 6609 Actions Clear Columns" at bounding box center [597, 170] width 778 height 22
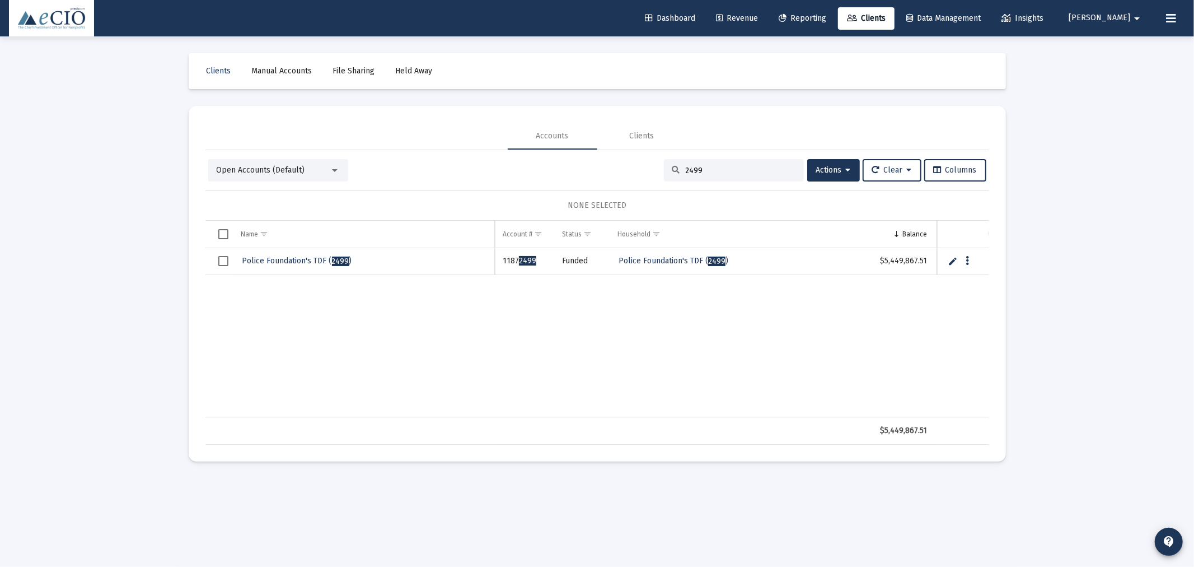
drag, startPoint x: 716, startPoint y: 171, endPoint x: 670, endPoint y: 170, distance: 45.9
click at [670, 170] on div "2499" at bounding box center [734, 170] width 140 height 22
click at [483, 418] on td "Data grid" at bounding box center [365, 430] width 262 height 27
drag, startPoint x: 693, startPoint y: 168, endPoint x: 666, endPoint y: 169, distance: 26.3
click at [666, 169] on div "tdf" at bounding box center [734, 170] width 140 height 22
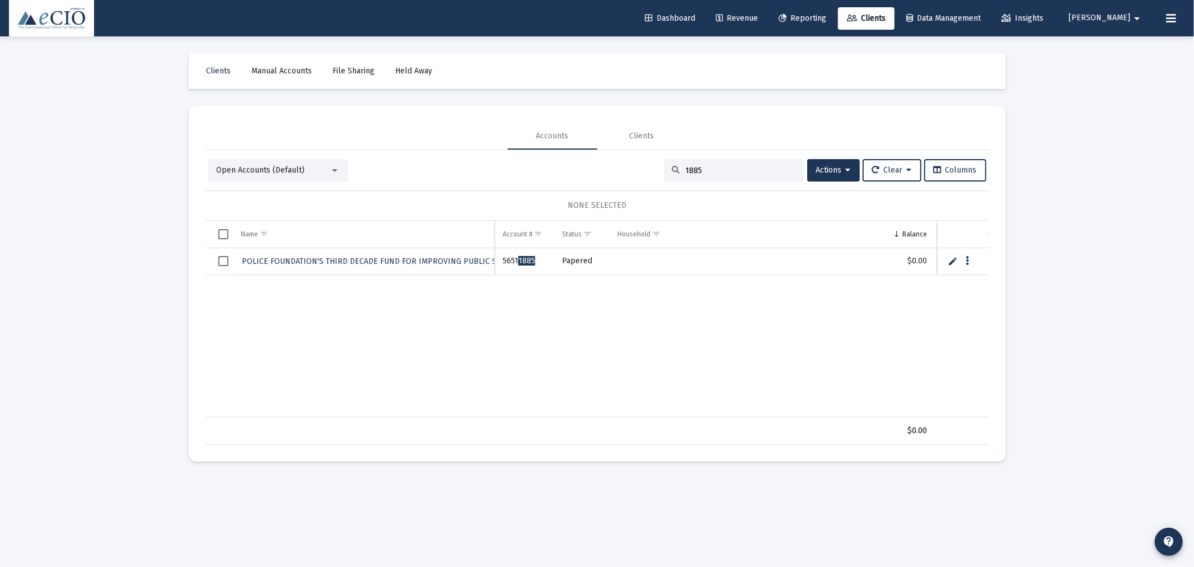
type input "1885"
click at [951, 260] on link "Edit" at bounding box center [953, 261] width 10 height 10
click at [460, 256] on input "POLICE FOUNDATION'S THIRD DECADE FUND FOR IMPROVING PUBLIC S" at bounding box center [365, 261] width 262 height 27
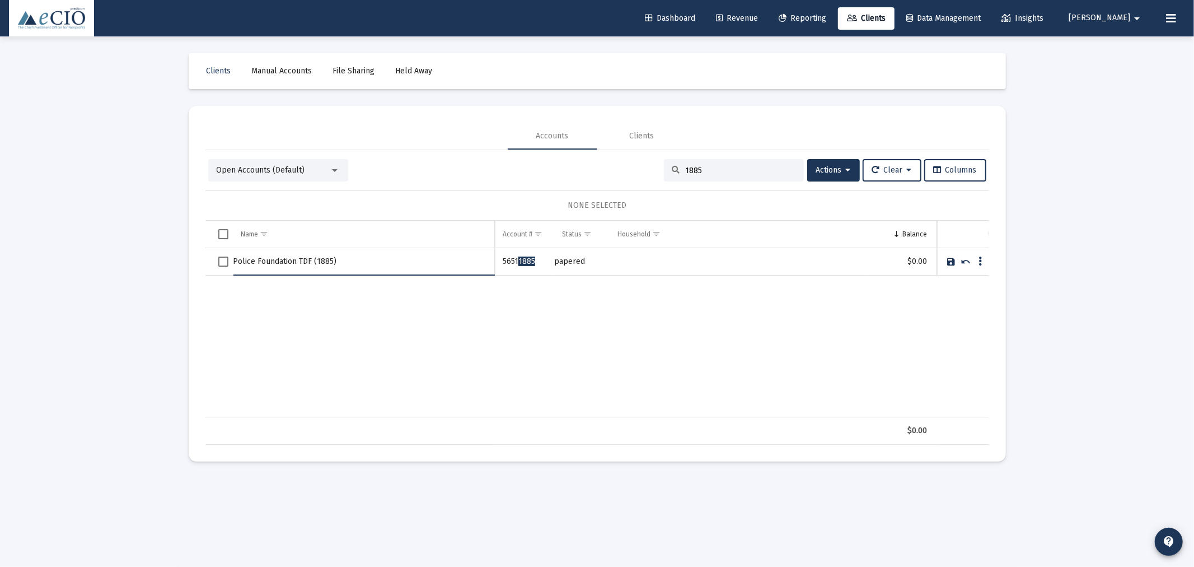
type input "Police Foundation TDF (1885)"
click at [951, 259] on link "Save" at bounding box center [952, 261] width 10 height 10
click at [692, 170] on input "1885" at bounding box center [741, 171] width 110 height 10
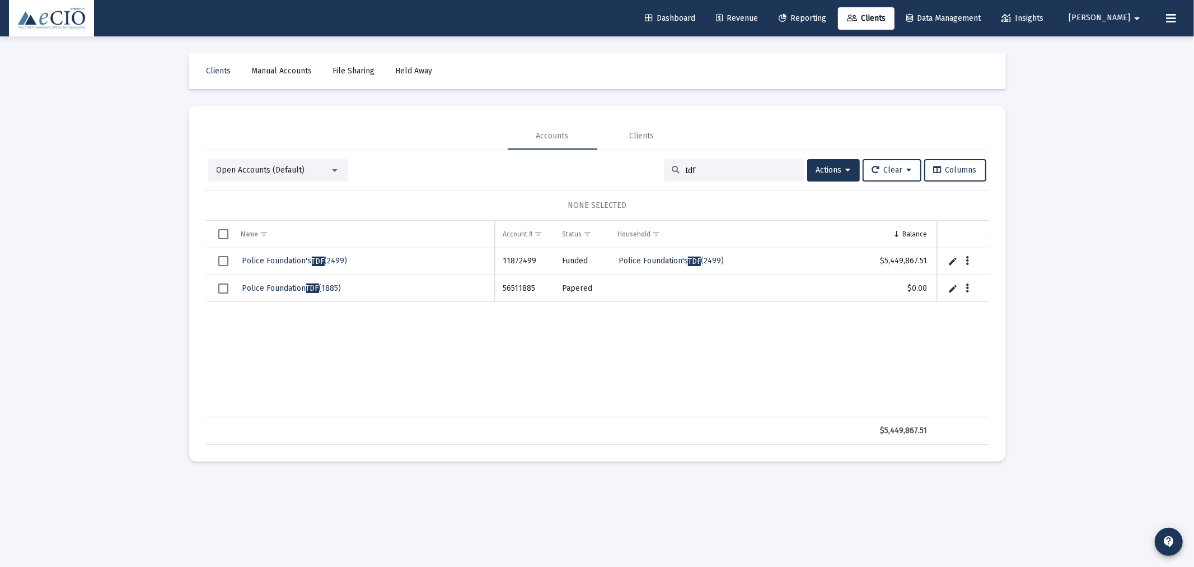
type input "tdf"
click at [955, 287] on link "Edit" at bounding box center [953, 288] width 10 height 10
click at [296, 287] on input "Police Foundation TDF (1885)" at bounding box center [365, 288] width 262 height 27
type input "Police Foundation's TDF (1885)"
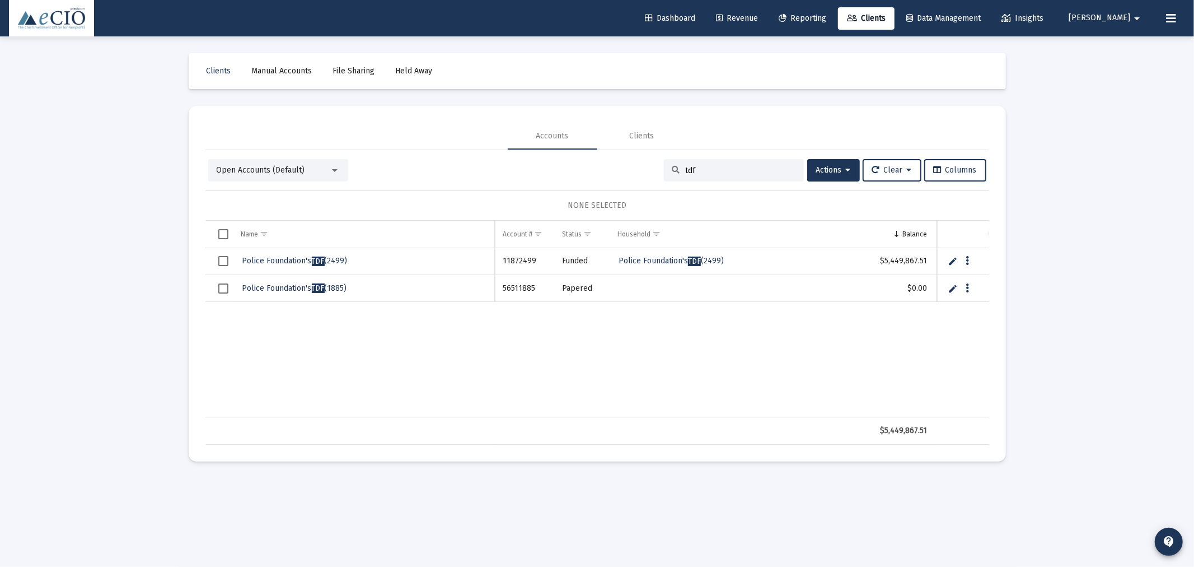
drag, startPoint x: 673, startPoint y: 172, endPoint x: 629, endPoint y: 169, distance: 44.4
click at [629, 169] on div "Open Accounts (Default) tdf Actions Clear Columns" at bounding box center [597, 170] width 778 height 22
